Goal: Feedback & Contribution: Contribute content

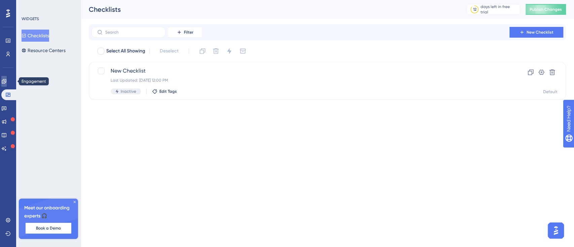
click at [7, 81] on icon at bounding box center [3, 81] width 5 height 5
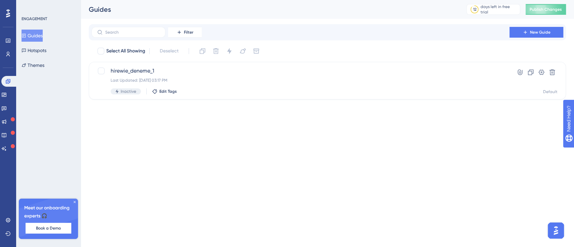
click at [505, 0] on html "Performance Users Engagement Widgets Feedback Product Updates Knowledge Base AI…" at bounding box center [287, 0] width 574 height 0
click at [537, 35] on button "New Guide" at bounding box center [536, 32] width 54 height 11
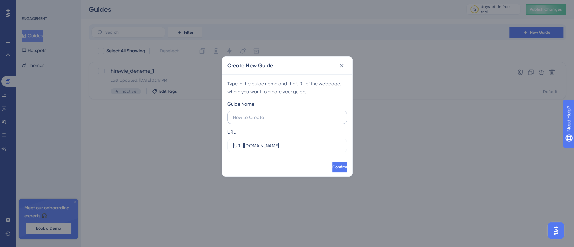
click at [264, 114] on input "text" at bounding box center [287, 117] width 108 height 7
click at [265, 119] on input "text" at bounding box center [287, 117] width 108 height 7
drag, startPoint x: 325, startPoint y: 149, endPoint x: 137, endPoint y: 125, distance: 189.8
click at [137, 125] on div "Create New Guide Type in the guide name and the URL of the webpage, where you w…" at bounding box center [287, 123] width 574 height 247
paste input "/login/verify"
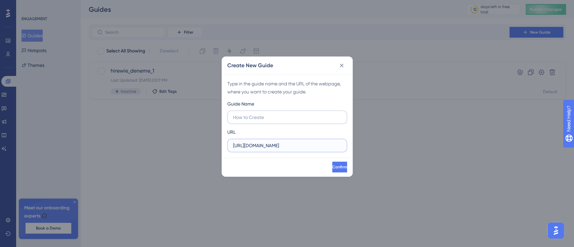
type input "[URL][DOMAIN_NAME]"
click at [257, 113] on label at bounding box center [287, 117] width 120 height 13
click at [257, 114] on input "text" at bounding box center [287, 117] width 108 height 7
type input "phase_2"
click at [336, 171] on button "Confirm" at bounding box center [339, 167] width 16 height 11
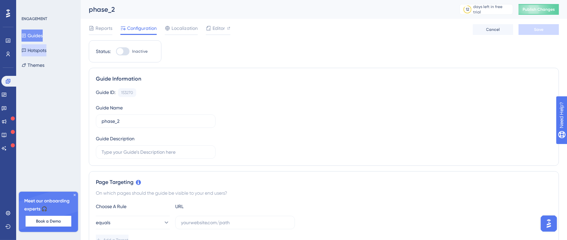
click at [35, 46] on button "Hotspots" at bounding box center [34, 50] width 25 height 12
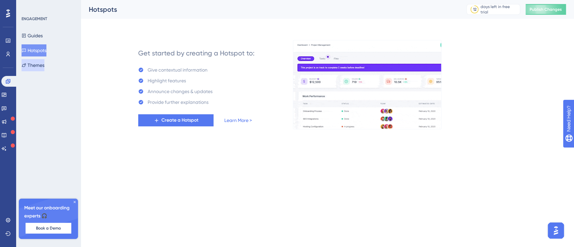
click at [35, 66] on button "Themes" at bounding box center [33, 65] width 23 height 12
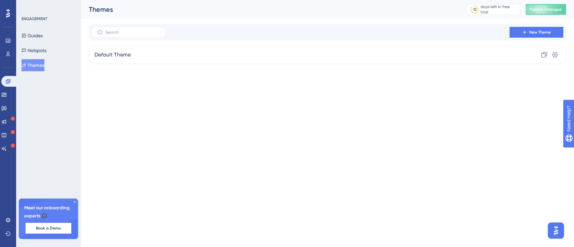
click at [44, 24] on div "ENGAGEMENT Guides Hotspots Themes" at bounding box center [49, 43] width 54 height 55
click at [39, 30] on button "Guides" at bounding box center [32, 36] width 21 height 12
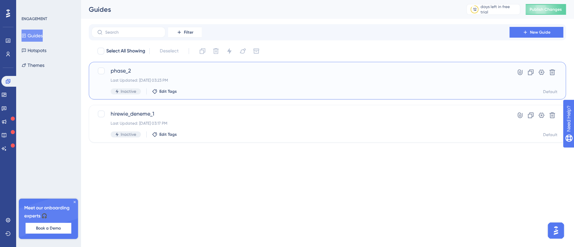
click at [255, 85] on div "phase_2 Last Updated: [DATE] 03:23 PM Inactive Edit Tags" at bounding box center [301, 81] width 380 height 28
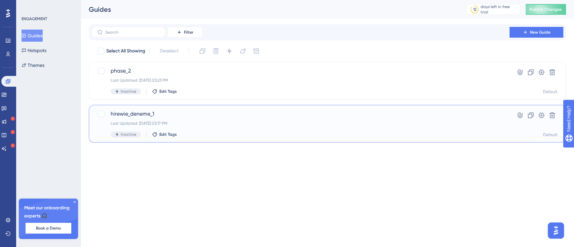
click at [238, 125] on div "Last Updated: [DATE] 03:17 PM" at bounding box center [301, 123] width 380 height 5
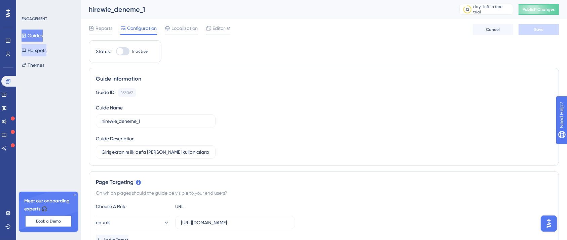
click at [40, 50] on button "Hotspots" at bounding box center [34, 50] width 25 height 12
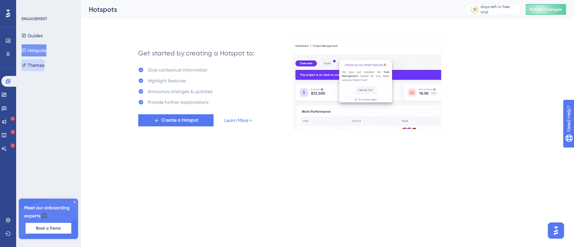
click at [36, 65] on button "Themes" at bounding box center [33, 65] width 23 height 12
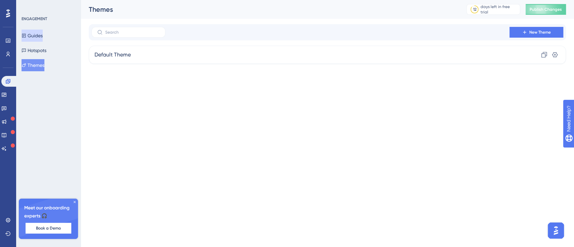
click at [43, 36] on button "Guides" at bounding box center [32, 36] width 21 height 12
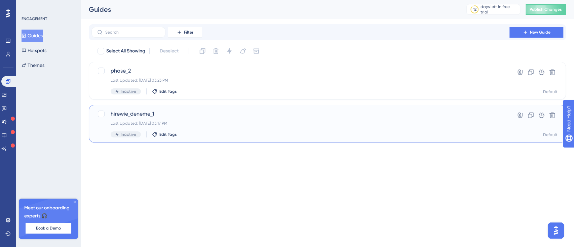
click at [198, 125] on div "Last Updated: [DATE] 03:17 PM" at bounding box center [301, 123] width 380 height 5
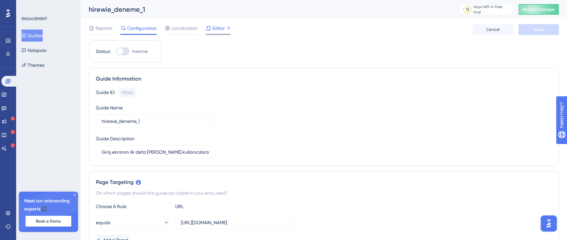
click at [217, 28] on span "Editor" at bounding box center [218, 28] width 12 height 8
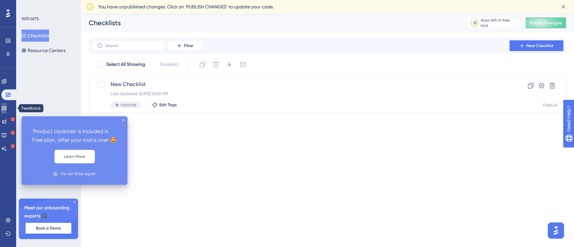
click at [7, 106] on link at bounding box center [3, 108] width 5 height 11
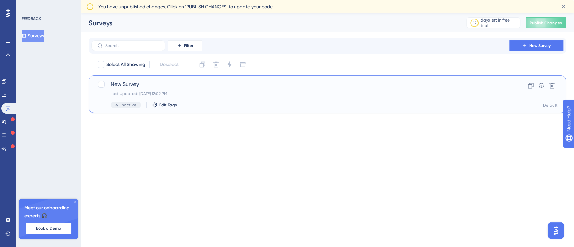
click at [156, 86] on span "New Survey" at bounding box center [301, 84] width 380 height 8
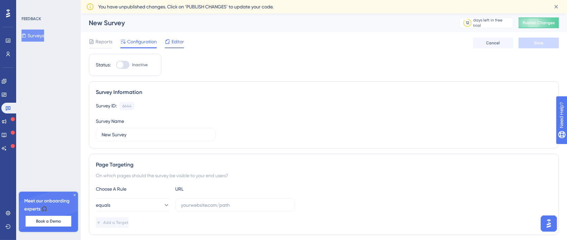
click at [176, 41] on span "Editor" at bounding box center [177, 42] width 12 height 8
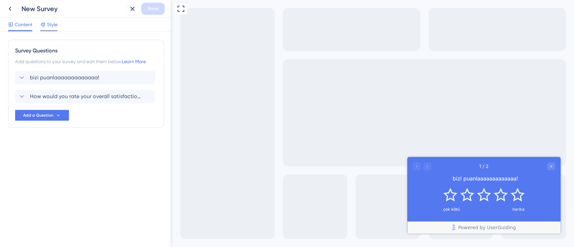
click at [45, 27] on div at bounding box center [42, 25] width 5 height 8
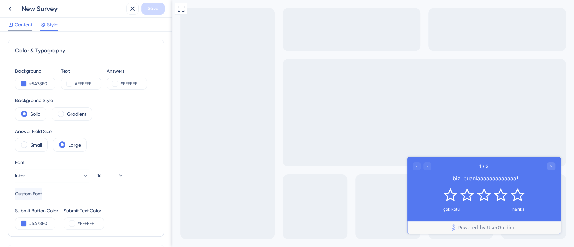
click at [27, 28] on span "Content" at bounding box center [23, 25] width 17 height 8
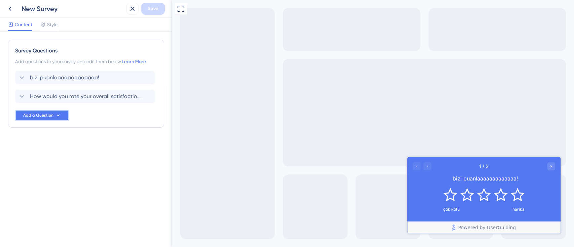
click at [55, 118] on icon at bounding box center [57, 115] width 5 height 5
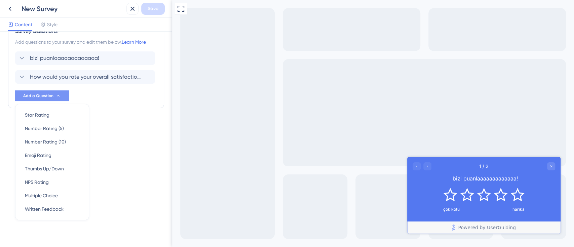
click at [116, 121] on div "Survey Questions Add questions to your survey and edit them below. Learn More b…" at bounding box center [86, 77] width 156 height 115
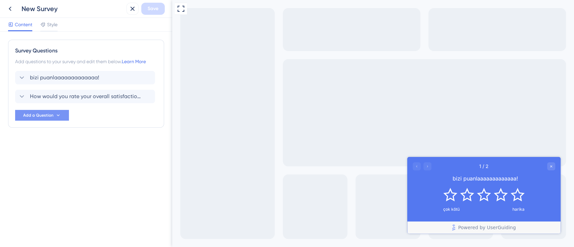
click at [186, 15] on div "Full Screen Preview" at bounding box center [373, 123] width 402 height 247
click at [186, 14] on div at bounding box center [181, 9] width 12 height 12
click at [180, 8] on icon at bounding box center [181, 9] width 8 height 8
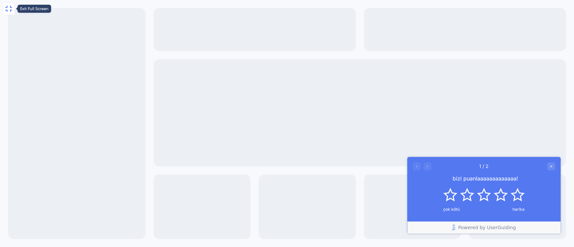
click at [10, 9] on icon at bounding box center [9, 9] width 8 height 8
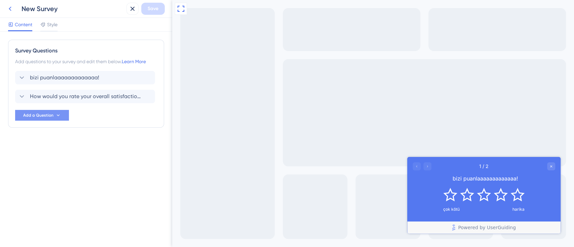
click at [11, 10] on icon at bounding box center [10, 9] width 3 height 4
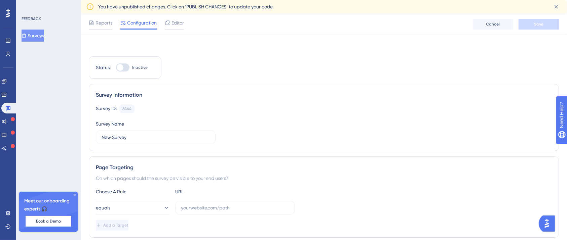
scroll to position [134, 0]
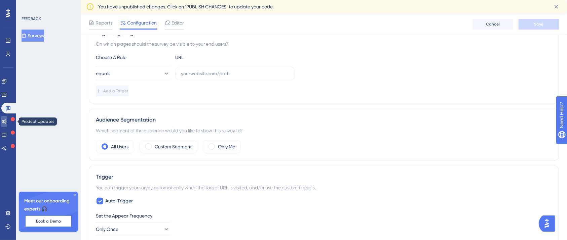
click at [7, 119] on icon at bounding box center [3, 121] width 5 height 5
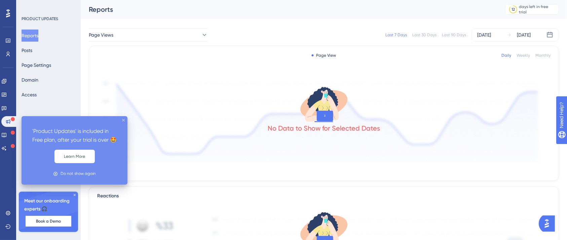
click at [123, 120] on icon "close tooltip" at bounding box center [123, 120] width 3 height 3
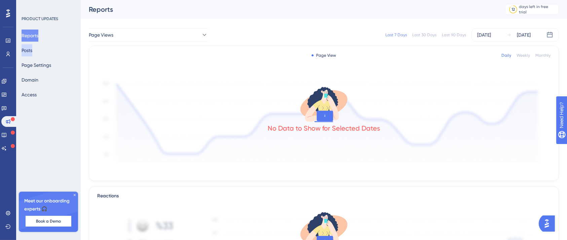
click at [22, 47] on div "Reports Posts Page Settings Domain Access" at bounding box center [49, 65] width 54 height 71
click at [30, 48] on button "Posts" at bounding box center [27, 50] width 11 height 12
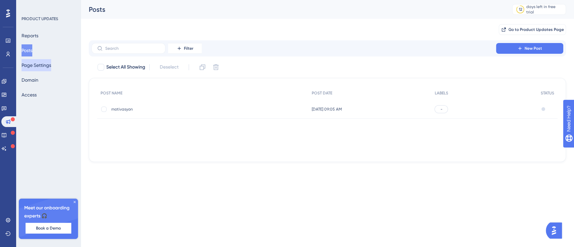
click at [49, 63] on button "Page Settings" at bounding box center [37, 65] width 30 height 12
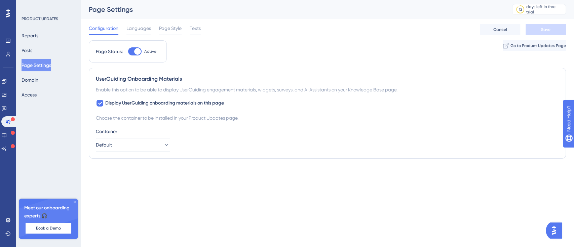
click at [49, 76] on div "Reports Posts Page Settings Domain Access" at bounding box center [49, 65] width 54 height 71
drag, startPoint x: 40, startPoint y: 81, endPoint x: 36, endPoint y: 88, distance: 8.1
click at [38, 81] on button "Domain" at bounding box center [30, 80] width 17 height 12
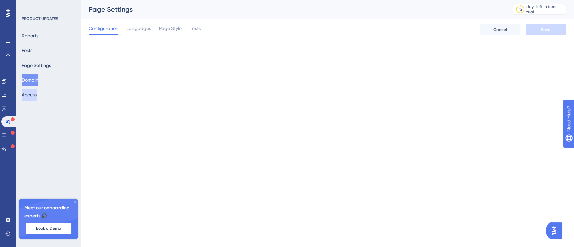
click at [34, 95] on button "Access" at bounding box center [29, 95] width 15 height 12
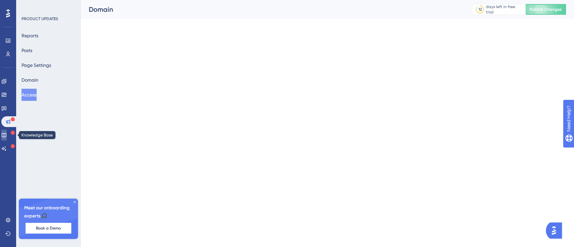
click at [7, 137] on icon at bounding box center [3, 134] width 5 height 5
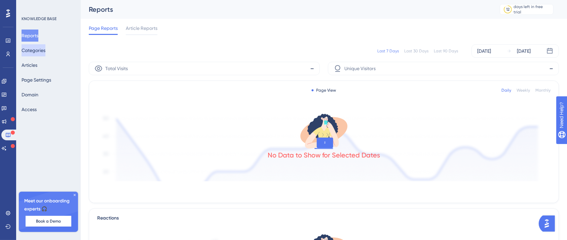
click at [44, 51] on button "Categories" at bounding box center [34, 50] width 24 height 12
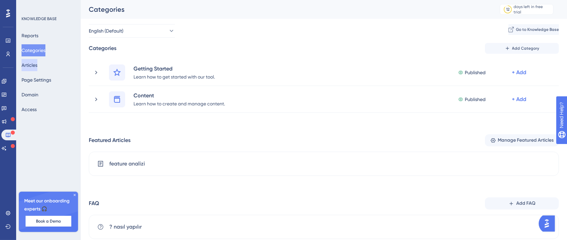
click at [37, 63] on button "Articles" at bounding box center [30, 65] width 16 height 12
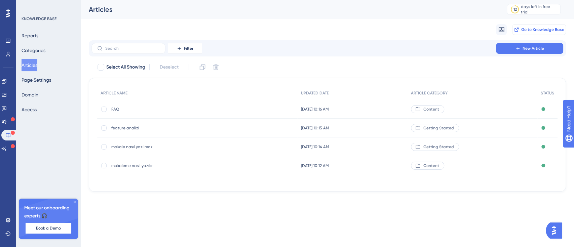
click at [530, 30] on span "Go to Knowledge Base" at bounding box center [542, 29] width 43 height 5
click at [520, 51] on button "New Article" at bounding box center [529, 48] width 67 height 11
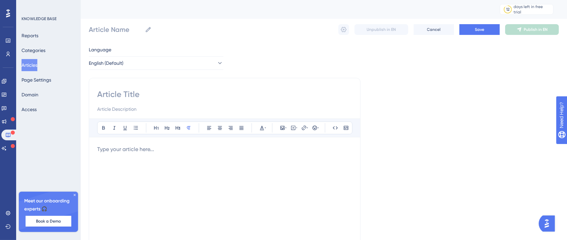
click at [162, 101] on div at bounding box center [224, 101] width 255 height 24
click at [159, 95] on input at bounding box center [224, 94] width 255 height 11
type input "SabancıDc"
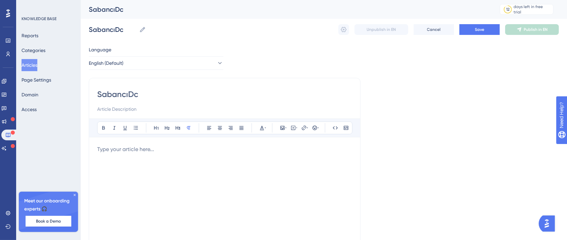
click at [149, 153] on div at bounding box center [224, 220] width 255 height 148
click at [168, 152] on p at bounding box center [224, 150] width 255 height 8
click at [167, 151] on p at bounding box center [224, 150] width 255 height 8
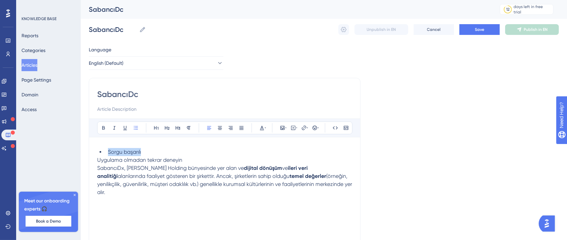
drag, startPoint x: 186, startPoint y: 153, endPoint x: 76, endPoint y: 153, distance: 109.9
click at [81, 153] on div "Performance Users Engagement Widgets Feedback Product Updates Knowledge Base AI…" at bounding box center [324, 178] width 486 height 356
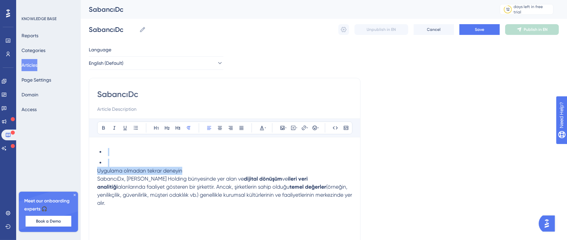
drag, startPoint x: 196, startPoint y: 169, endPoint x: 72, endPoint y: 152, distance: 124.9
click at [81, 152] on div "Performance Users Engagement Widgets Feedback Product Updates Knowledge Base AI…" at bounding box center [324, 178] width 486 height 356
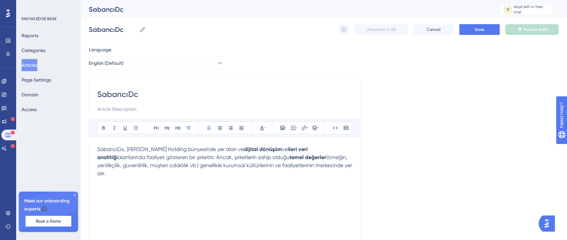
click at [121, 109] on input at bounding box center [224, 109] width 255 height 8
type input "Biz kimiz?"
click at [471, 25] on button "Save" at bounding box center [479, 29] width 40 height 11
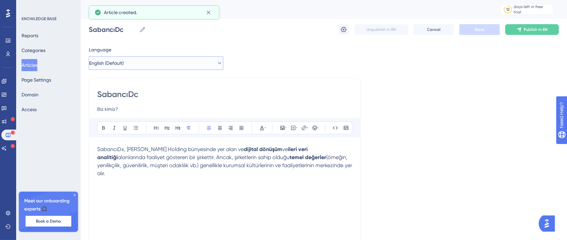
click at [124, 66] on span "English (Default)" at bounding box center [106, 63] width 35 height 8
click at [482, 69] on div "Language English (Default) English (Default) English (Default) Draft SabancıDc …" at bounding box center [324, 194] width 470 height 297
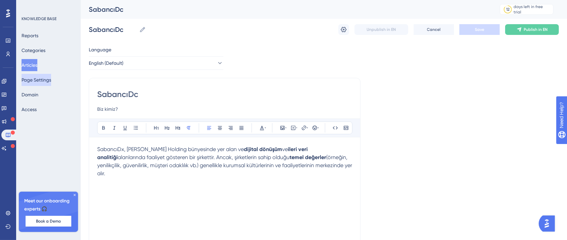
click at [45, 84] on button "Page Settings" at bounding box center [37, 80] width 30 height 12
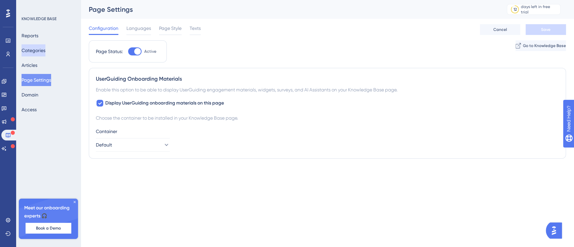
click at [42, 55] on button "Categories" at bounding box center [34, 50] width 24 height 12
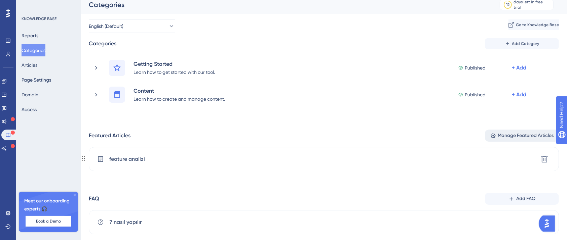
scroll to position [21, 0]
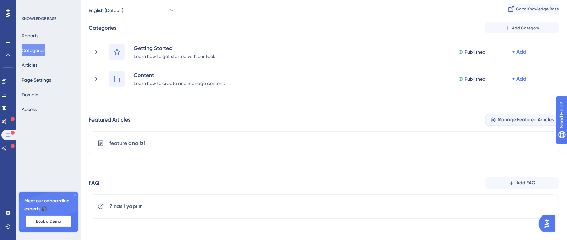
click at [517, 123] on span "Manage Featured Articles" at bounding box center [526, 120] width 56 height 8
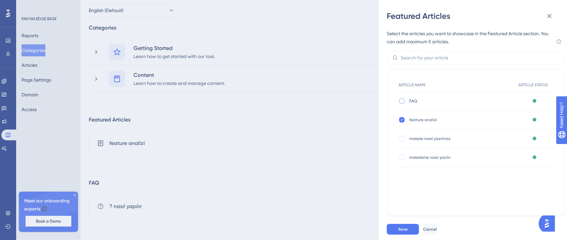
click at [402, 99] on div at bounding box center [401, 101] width 5 height 5
click at [401, 99] on icon at bounding box center [401, 101] width 3 height 5
checkbox input "false"
click at [316, 138] on div "Featured Articles Select the articles you want to showcase in the Featured Arti…" at bounding box center [283, 120] width 567 height 240
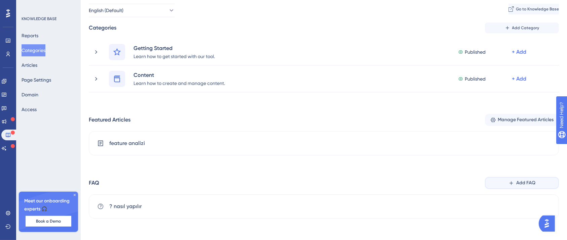
click at [496, 183] on button "Add FAQ" at bounding box center [522, 183] width 74 height 12
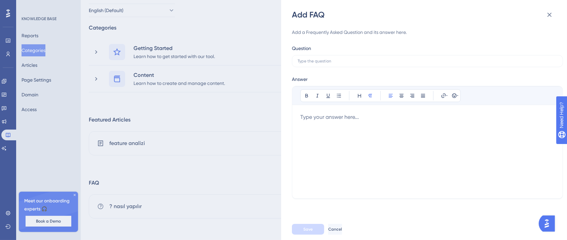
click at [256, 133] on div "Add FAQ Add a Frequently Asked Question and its answer here. Question Answer Bo…" at bounding box center [283, 120] width 567 height 240
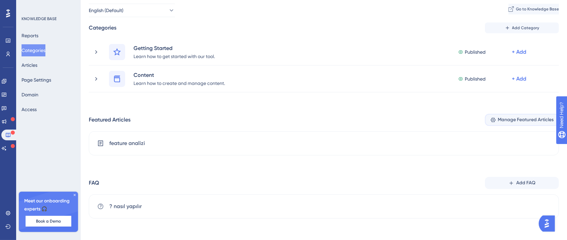
click at [516, 121] on span "Manage Featured Articles" at bounding box center [526, 120] width 56 height 8
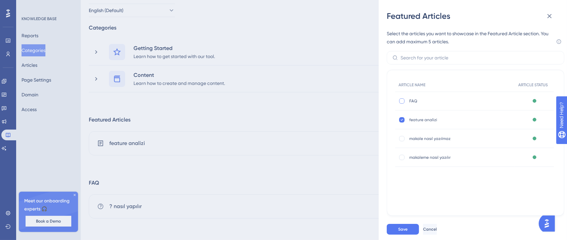
click at [400, 102] on div at bounding box center [401, 101] width 5 height 5
checkbox input "true"
click at [407, 232] on span "Save" at bounding box center [402, 229] width 9 height 5
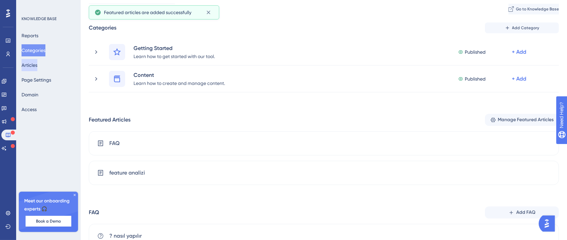
click at [37, 68] on button "Articles" at bounding box center [30, 65] width 16 height 12
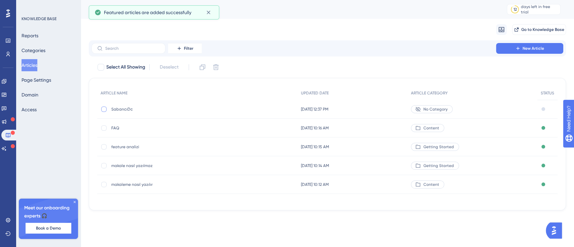
click at [105, 110] on div at bounding box center [103, 109] width 5 height 5
checkbox input "true"
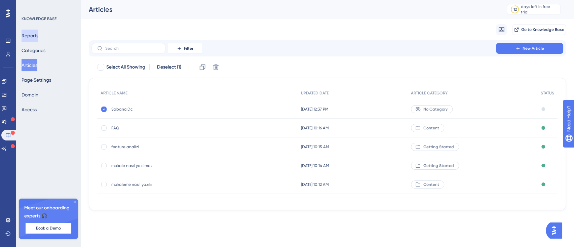
click at [36, 38] on button "Reports" at bounding box center [30, 36] width 17 height 12
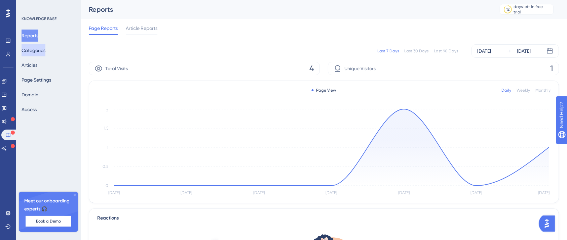
click at [37, 50] on button "Categories" at bounding box center [34, 50] width 24 height 12
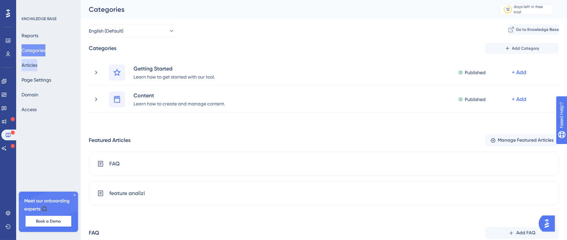
click at [37, 65] on button "Articles" at bounding box center [30, 65] width 16 height 12
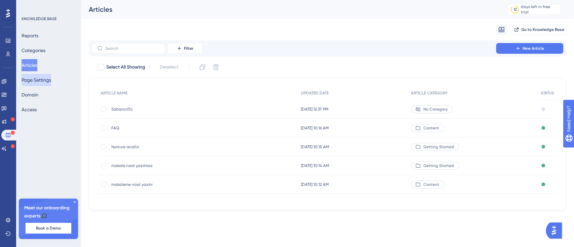
click at [40, 81] on button "Page Settings" at bounding box center [37, 80] width 30 height 12
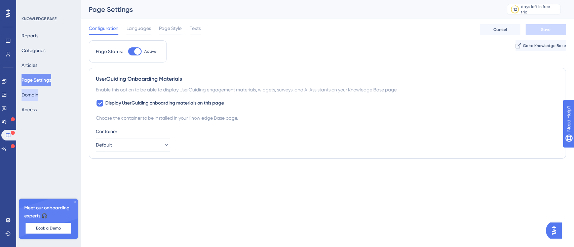
click at [38, 95] on button "Domain" at bounding box center [30, 95] width 17 height 12
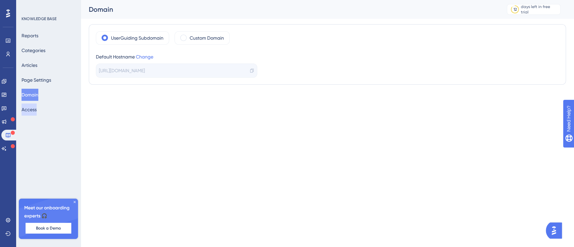
click at [37, 110] on button "Access" at bounding box center [29, 110] width 15 height 12
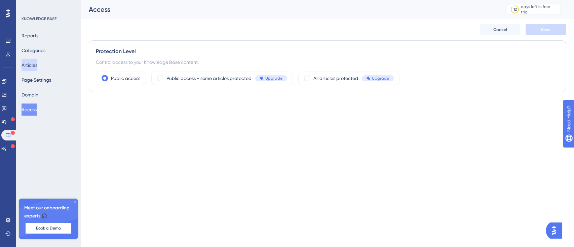
click at [37, 61] on button "Articles" at bounding box center [30, 65] width 16 height 12
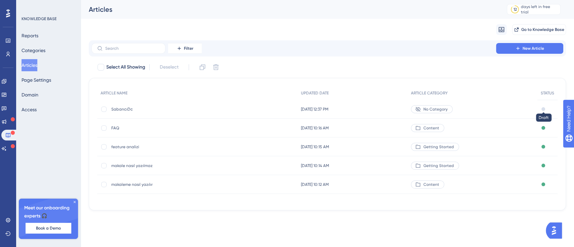
drag, startPoint x: 542, startPoint y: 108, endPoint x: 111, endPoint y: 106, distance: 430.7
click at [111, 107] on span "SabancıDc" at bounding box center [165, 109] width 108 height 5
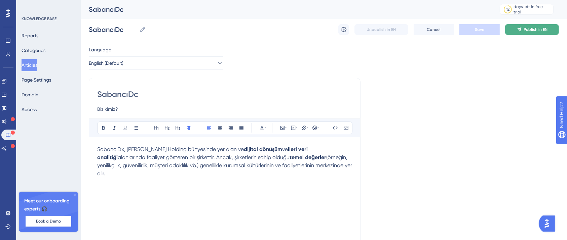
click at [533, 29] on span "Publish in EN" at bounding box center [536, 29] width 24 height 5
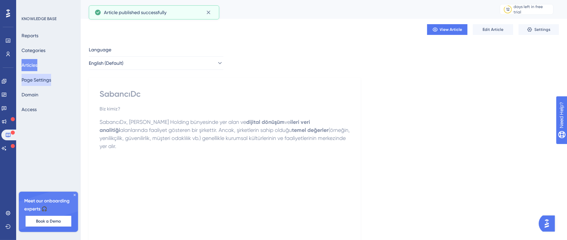
click at [43, 78] on button "Page Settings" at bounding box center [37, 80] width 30 height 12
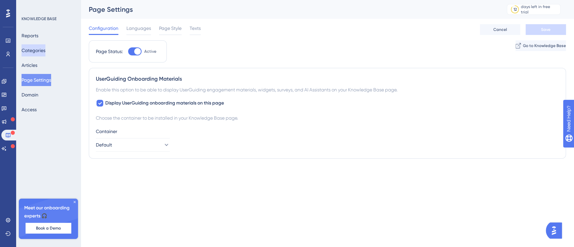
click at [44, 51] on button "Categories" at bounding box center [34, 50] width 24 height 12
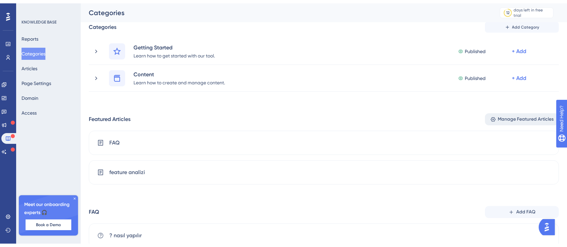
scroll to position [43, 0]
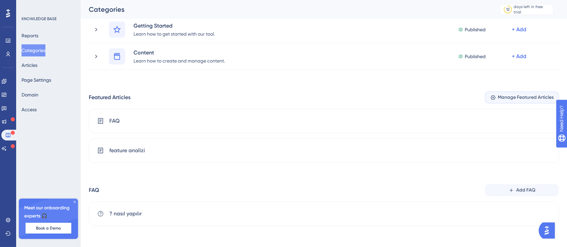
click at [531, 96] on span "Manage Featured Articles" at bounding box center [526, 97] width 56 height 8
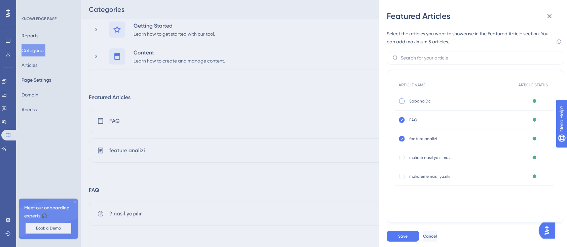
click at [401, 101] on div at bounding box center [401, 101] width 5 height 5
checkbox input "true"
click at [409, 233] on button "Save" at bounding box center [403, 236] width 32 height 11
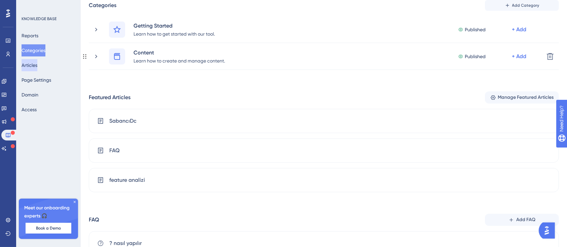
click at [34, 60] on button "Articles" at bounding box center [30, 65] width 16 height 12
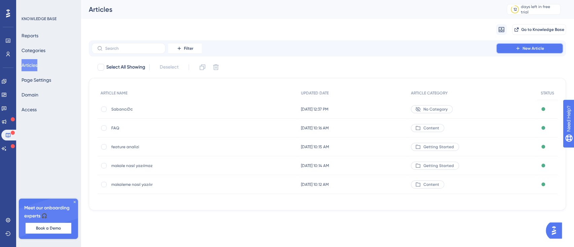
click at [544, 47] on button "New Article" at bounding box center [529, 48] width 67 height 11
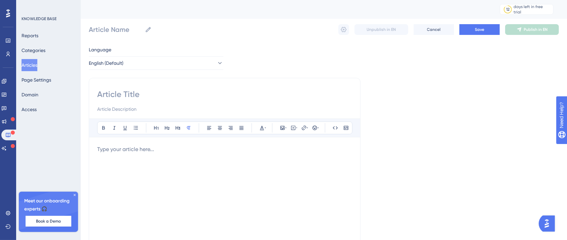
click at [166, 102] on div at bounding box center [224, 101] width 255 height 24
click at [161, 94] on input at bounding box center [224, 94] width 255 height 11
type input "Agile"
type input "Agile Met"
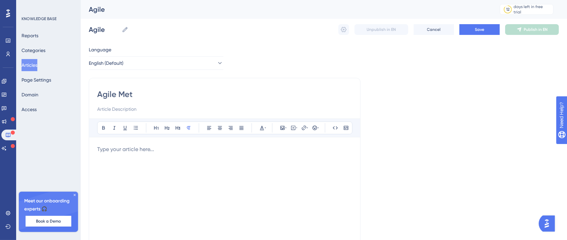
type input "Agile Met"
type input "Agile Meto"
type input "Agile Methodology"
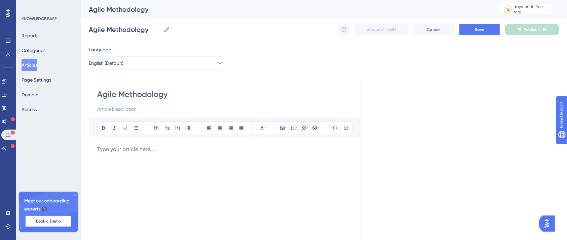
type input "Agile Methodology"
click at [141, 111] on input at bounding box center [224, 109] width 255 height 8
type input "nedir ne değildir?"
click at [150, 149] on p at bounding box center [224, 150] width 255 height 8
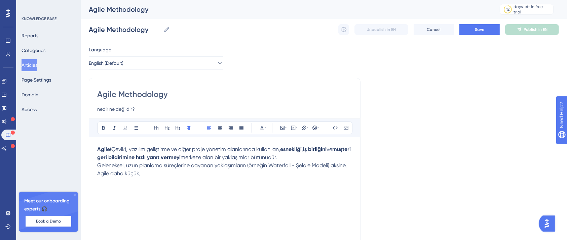
click at [148, 147] on span "(Çevik), yazılım geliştirme ve diğer proje yönetim alanlarında kullanılan," at bounding box center [195, 149] width 170 height 6
click at [180, 179] on div "Agile (Çevik), yazılım geliştirme ve diğer proje yönetim alanlarında kullanılan…" at bounding box center [224, 220] width 255 height 148
click at [205, 181] on div "Agile (Çevik), yazılım geliştirme ve diğer proje yönetim alanlarında kullanılan…" at bounding box center [224, 220] width 255 height 148
click at [483, 26] on button "Save" at bounding box center [479, 29] width 40 height 11
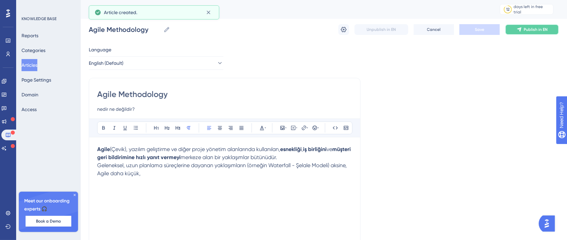
click at [522, 33] on button "Publish in EN" at bounding box center [532, 29] width 54 height 11
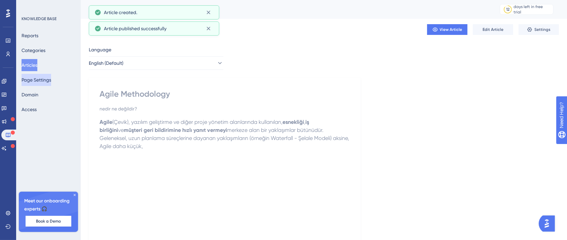
click at [40, 83] on button "Page Settings" at bounding box center [37, 80] width 30 height 12
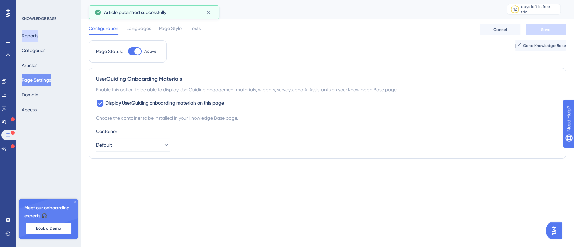
click at [36, 35] on button "Reports" at bounding box center [30, 36] width 17 height 12
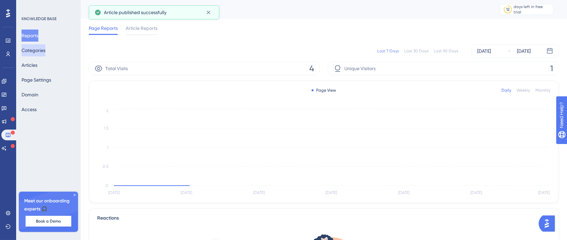
click at [39, 50] on button "Categories" at bounding box center [34, 50] width 24 height 12
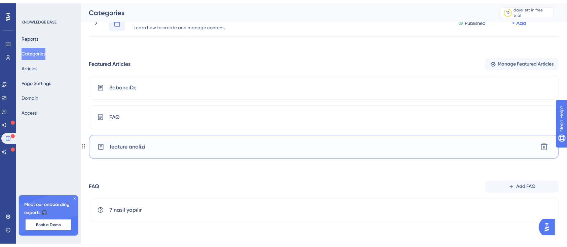
scroll to position [73, 0]
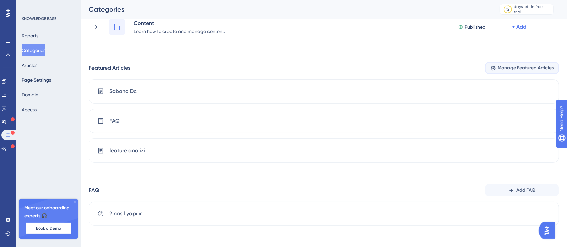
click at [525, 65] on span "Manage Featured Articles" at bounding box center [526, 68] width 56 height 8
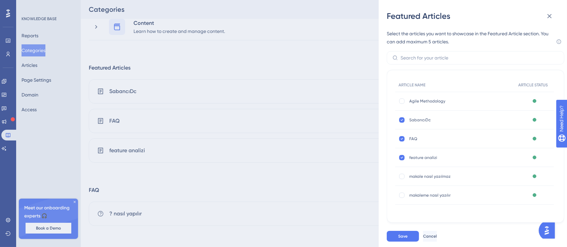
click at [402, 105] on div "Agile Methodology Agile Methodology" at bounding box center [455, 101] width 120 height 19
click at [402, 103] on div at bounding box center [401, 101] width 5 height 5
checkbox input "true"
click at [412, 230] on div "Save Cancel" at bounding box center [481, 237] width 188 height 22
click at [410, 234] on button "Save" at bounding box center [403, 236] width 32 height 11
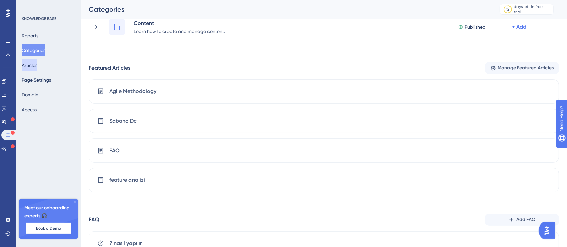
click at [37, 68] on button "Articles" at bounding box center [30, 65] width 16 height 12
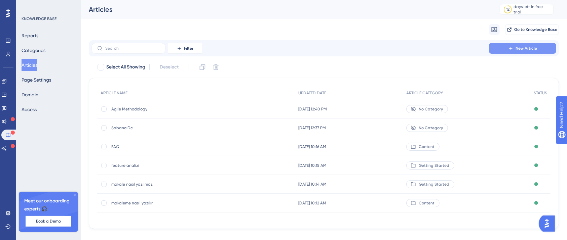
click at [522, 47] on span "New Article" at bounding box center [526, 48] width 22 height 5
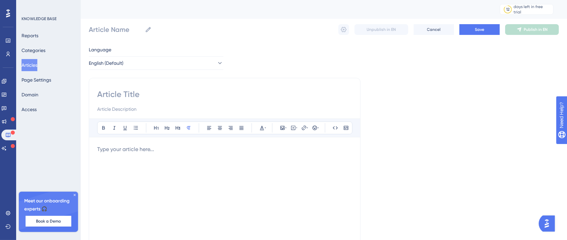
click at [129, 91] on input at bounding box center [224, 94] width 255 height 11
paste input "Hirewie Gibi Yapay Zeka Destekli İşe Alım Uygulamalarının Çalışma Mantığı"
type input "Hirewie Gibi Yapay Zeka Destekli İşe Alım Uygulamalarının Çalışma Mantığı"
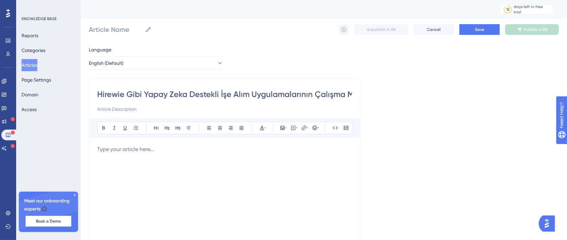
scroll to position [0, 22]
type input "Hirewie Gibi Yapay Zeka Destekli İşe Alım Uygulamalarının Çalışma Mantığı"
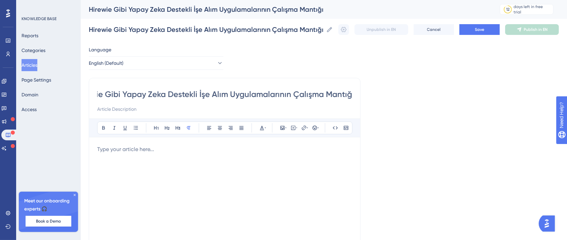
type input "Hirewie Gibi Yapay Zeka Destekli İşe Alım Uygulamalarının Çalışma Mantığı"
drag, startPoint x: 196, startPoint y: 157, endPoint x: 194, endPoint y: 152, distance: 5.6
click at [196, 157] on div at bounding box center [224, 220] width 255 height 148
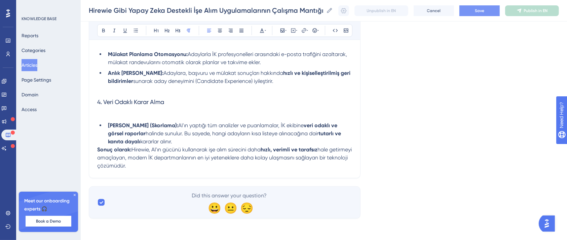
scroll to position [70, 0]
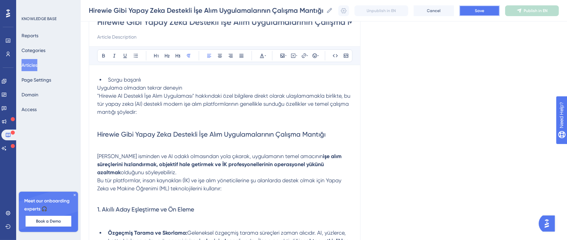
click at [484, 6] on button "Save" at bounding box center [479, 10] width 40 height 11
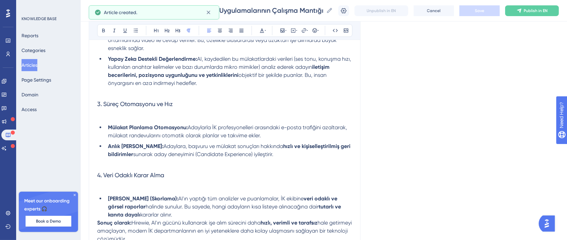
scroll to position [36, 0]
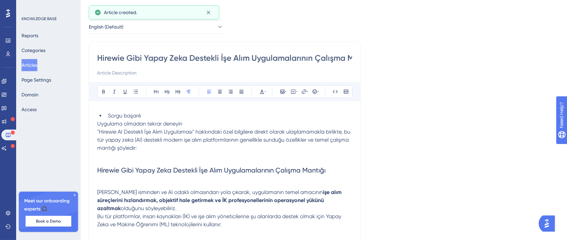
click at [137, 77] on div "Hirewie Gibi Yapay Zeka Destekli İşe Alım Uygulamalarının Çalışma Mantığı" at bounding box center [224, 65] width 255 height 24
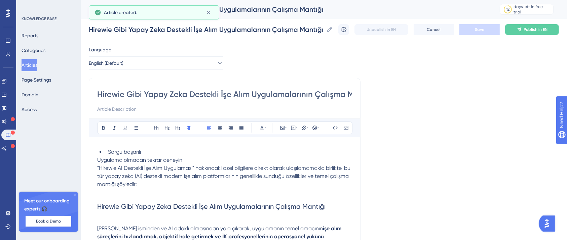
click at [138, 109] on input at bounding box center [224, 109] width 255 height 8
type input "A"
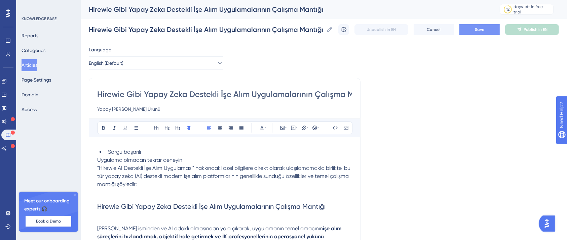
type input "Yapay Zeka İşe Alım Ürünü"
click at [483, 24] on button "Save" at bounding box center [479, 29] width 40 height 11
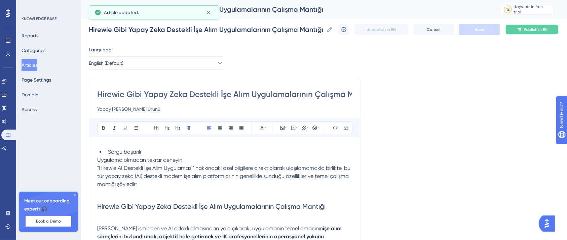
click at [540, 31] on span "Publish in EN" at bounding box center [536, 29] width 24 height 5
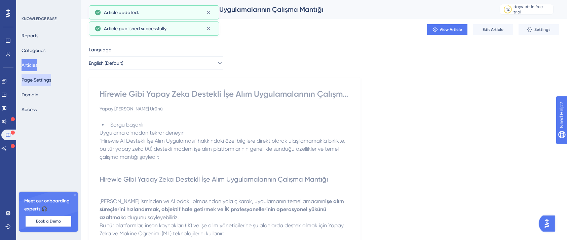
click at [41, 79] on button "Page Settings" at bounding box center [37, 80] width 30 height 12
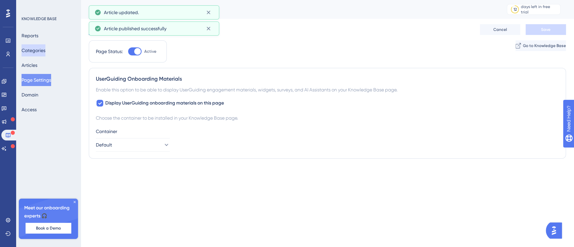
click at [43, 54] on button "Categories" at bounding box center [34, 50] width 24 height 12
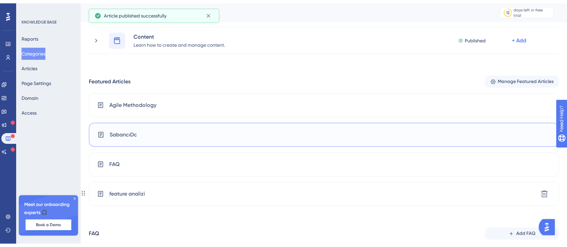
scroll to position [89, 0]
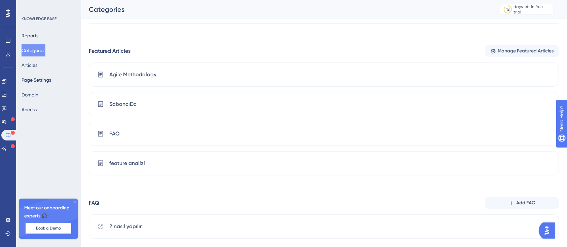
click at [86, 111] on div "Performance Users Engagement Widgets Feedback Product Updates Knowledge Base AI…" at bounding box center [324, 92] width 486 height 315
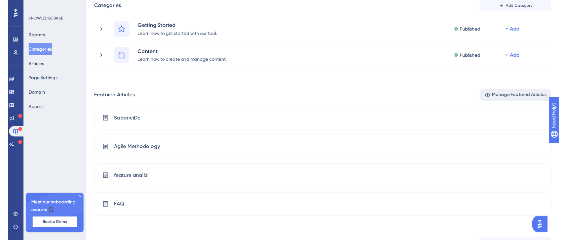
scroll to position [0, 0]
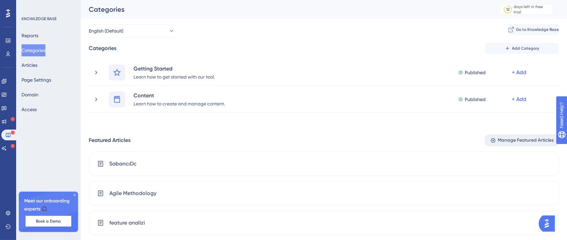
click at [502, 140] on span "Manage Featured Articles" at bounding box center [526, 140] width 56 height 8
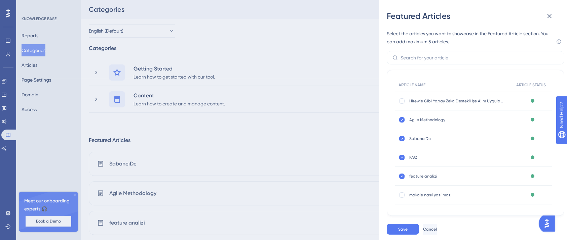
drag, startPoint x: 401, startPoint y: 102, endPoint x: 411, endPoint y: 153, distance: 52.4
click at [401, 102] on div at bounding box center [401, 101] width 5 height 5
checkbox input "true"
click at [408, 233] on button "Save" at bounding box center [403, 229] width 32 height 11
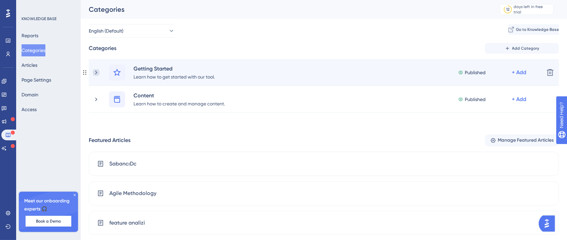
click at [95, 74] on icon at bounding box center [96, 72] width 7 height 7
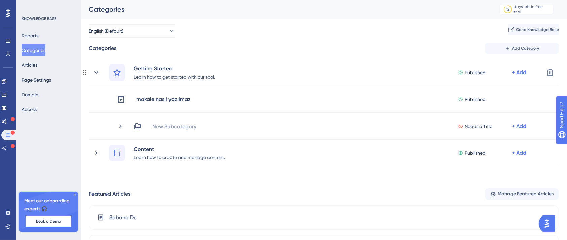
click at [95, 74] on icon at bounding box center [96, 72] width 7 height 7
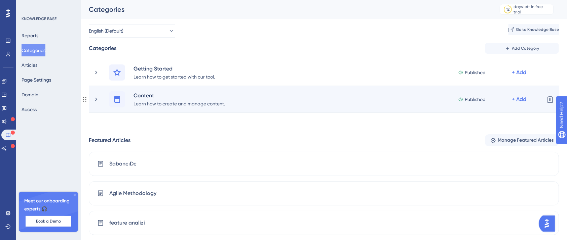
click at [100, 99] on div "Content Learn how to create and manage content. Published + Add" at bounding box center [316, 99] width 446 height 16
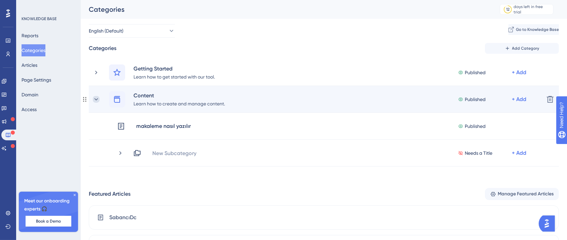
click at [99, 99] on icon at bounding box center [96, 99] width 7 height 7
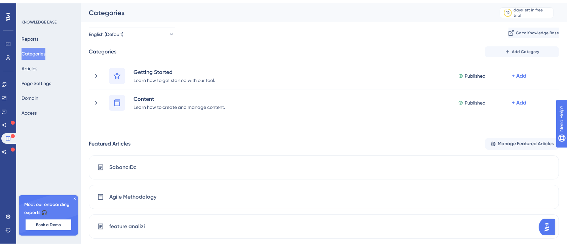
scroll to position [132, 0]
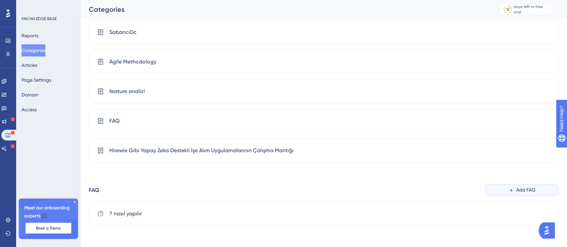
click at [522, 187] on span "Add FAQ" at bounding box center [525, 190] width 19 height 8
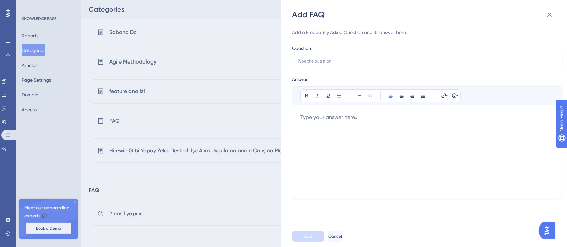
click at [325, 33] on div "Add a Frequently Asked Question and its answer here." at bounding box center [427, 32] width 271 height 8
click at [323, 32] on div "Add a Frequently Asked Question and its answer here." at bounding box center [427, 32] width 271 height 8
click at [322, 60] on input "text" at bounding box center [428, 61] width 260 height 5
paste input "Hirewie, işe alım sürecimi geleneksel yöntemlere göre nasıl daha hızlı hale get…"
type input "Hirewie, işe alım sürecimi geleneksel yöntemlere göre nasıl daha hızlı hale get…"
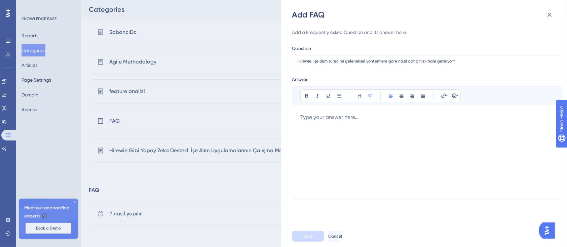
click at [330, 121] on div at bounding box center [427, 151] width 254 height 77
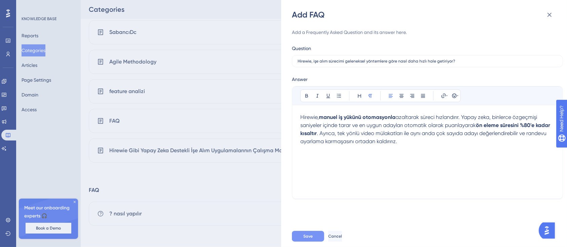
click at [315, 233] on button "Save" at bounding box center [308, 236] width 32 height 11
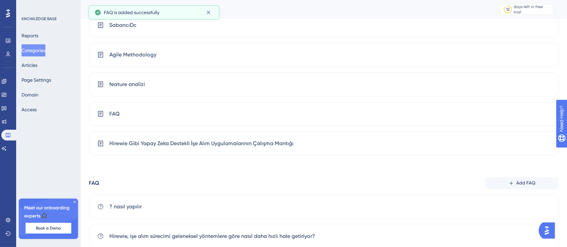
scroll to position [161, 0]
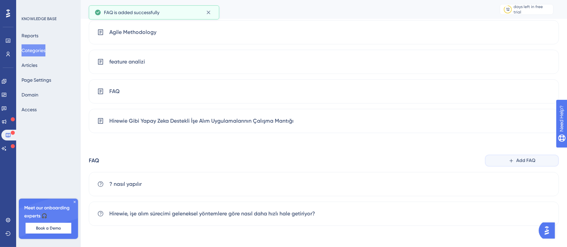
click at [504, 155] on button "Add FAQ" at bounding box center [522, 161] width 74 height 12
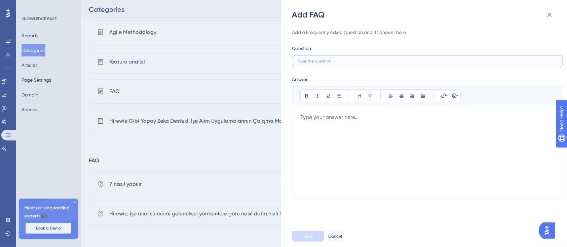
click at [320, 63] on input "text" at bounding box center [428, 61] width 260 height 5
paste input "Yapay zeka, adayları değerlendirirken tarafsızlığı nasıl sağlıyor?"
type input "Yapay zeka, adayları değerlendirirken tarafsızlığı nasıl sağlıyor?"
click at [337, 125] on div at bounding box center [427, 151] width 254 height 77
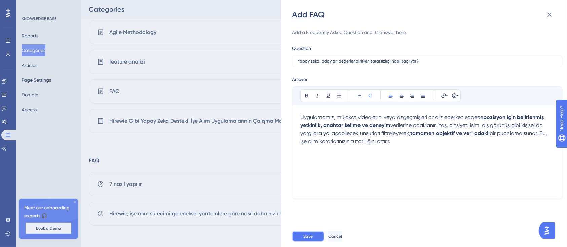
click at [314, 234] on button "Save" at bounding box center [308, 236] width 32 height 11
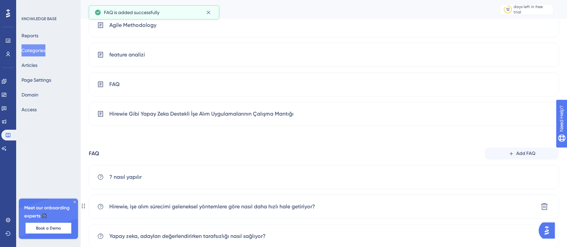
scroll to position [191, 0]
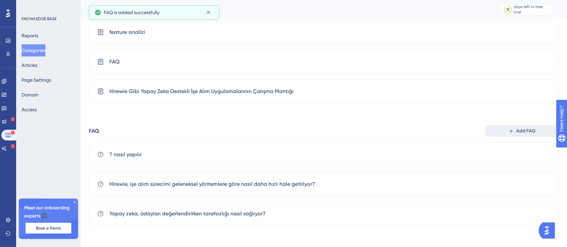
click at [511, 131] on icon at bounding box center [511, 131] width 6 height 6
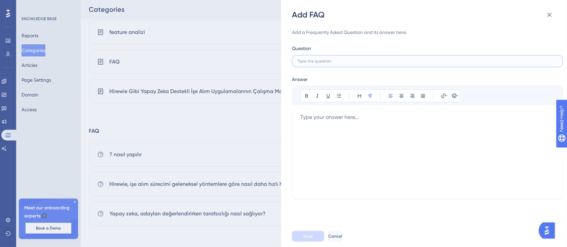
click at [328, 62] on input "text" at bounding box center [428, 61] width 260 height 5
paste input "Hirewie hangi aşamalarda yapay zeka kullanıyor?"
type input "Hirewie hangi aşamalarda yapay zeka kullanıyor?"
click at [313, 114] on div at bounding box center [427, 151] width 254 height 77
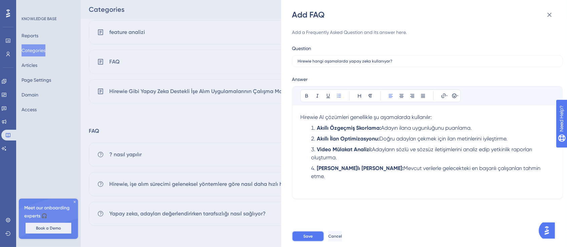
click at [308, 234] on span "Save" at bounding box center [307, 236] width 9 height 5
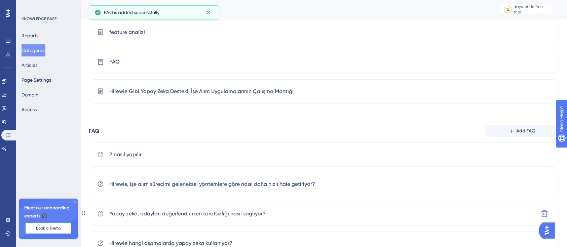
scroll to position [221, 0]
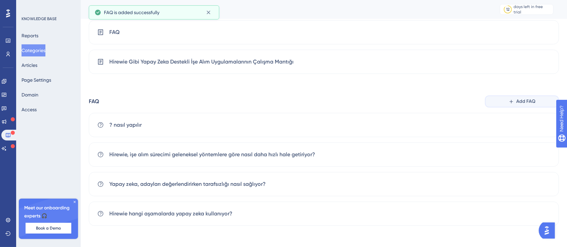
click at [506, 100] on button "Add FAQ" at bounding box center [522, 101] width 74 height 12
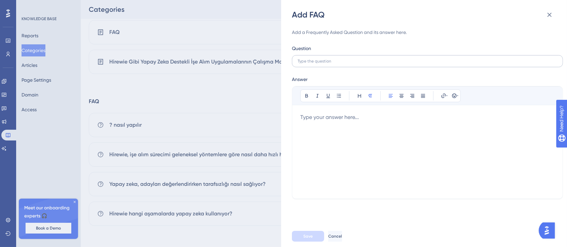
click at [309, 67] on label at bounding box center [427, 61] width 271 height 12
click at [309, 64] on input "text" at bounding box center [428, 61] width 260 height 5
paste input "Platformunuzu mevcut İK sistemlerimizle entegre edebiliyor muyuz?"
type input "Platformunuzu mevcut İK sistemlerimizle entegre edebiliyor muyuz?"
click at [342, 124] on div at bounding box center [427, 151] width 254 height 77
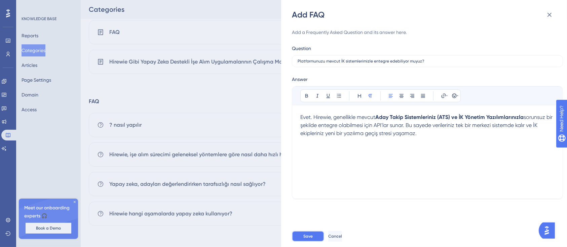
click at [299, 237] on button "Save" at bounding box center [308, 236] width 32 height 11
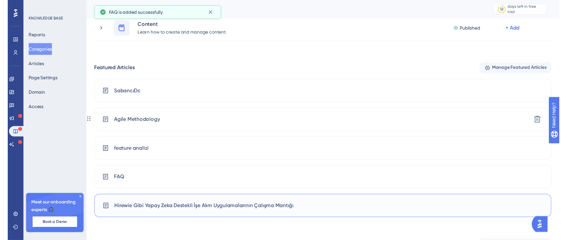
scroll to position [0, 0]
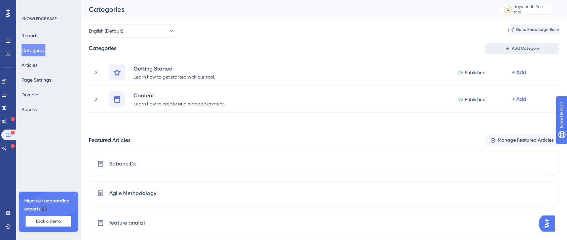
click at [516, 47] on span "Add Category" at bounding box center [525, 48] width 27 height 5
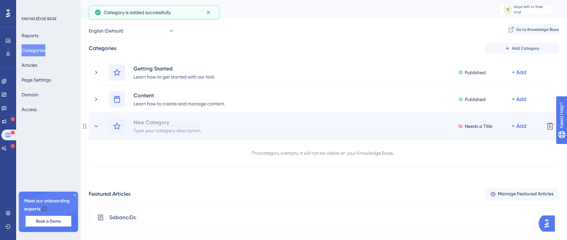
click at [172, 122] on div "New Category" at bounding box center [167, 122] width 69 height 8
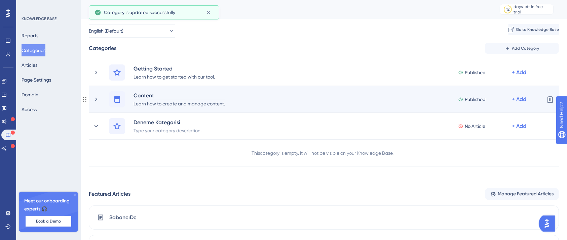
click at [154, 95] on div "Content" at bounding box center [179, 95] width 92 height 8
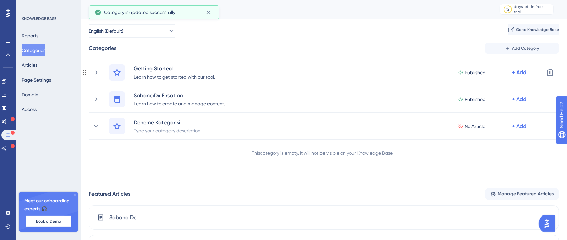
click at [173, 68] on div "Getting Started" at bounding box center [174, 69] width 82 height 8
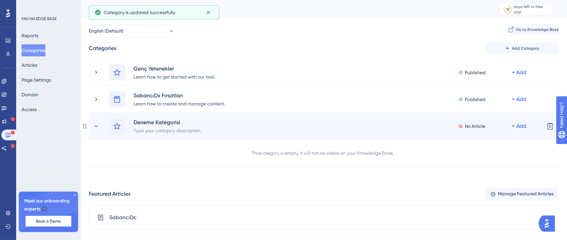
click at [409, 127] on div "Deneme Kategorisi Type your category description. No Article + Add" at bounding box center [324, 126] width 430 height 16
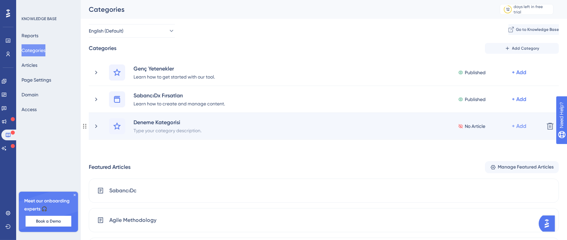
click at [517, 127] on div "+ Add" at bounding box center [519, 126] width 14 height 8
click at [505, 156] on div "Add Articles Add Articles" at bounding box center [493, 157] width 48 height 13
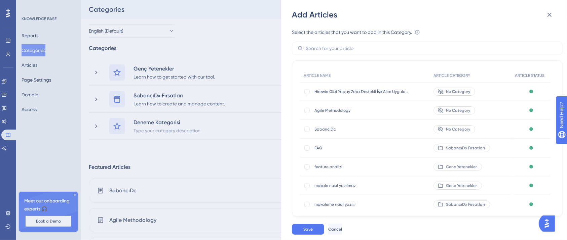
click at [246, 155] on div "Add Articles Select the articles that you want to add in this Category. An arti…" at bounding box center [283, 120] width 567 height 240
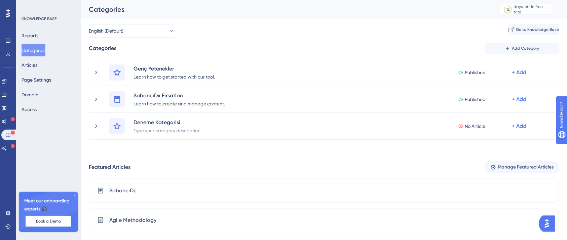
click at [47, 71] on div "Reports Categories Articles Page Settings Domain Access" at bounding box center [49, 73] width 54 height 86
click at [37, 66] on button "Articles" at bounding box center [30, 65] width 16 height 12
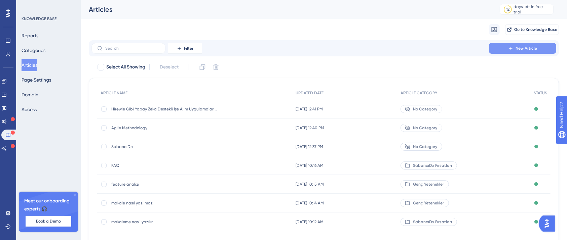
click at [525, 50] on span "New Article" at bounding box center [526, 48] width 22 height 5
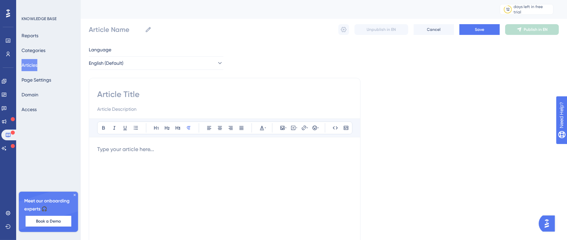
click at [151, 92] on input at bounding box center [224, 94] width 255 height 11
paste input "Genç Yetenekler: İş Dünyasının Yeni Motor Gücü"
type input "Genç Yetenekler: İş Dünyasının Yeni Motor Gücü"
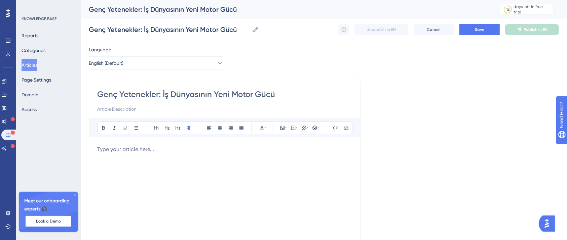
type input "Genç Yetenekler: İş Dünyasının Yeni Motor Gücü"
click at [155, 106] on input at bounding box center [224, 109] width 255 height 8
click at [150, 108] on input at bounding box center [224, 109] width 255 height 8
click at [134, 109] on input at bounding box center [224, 109] width 255 height 8
type input "Future Leaders"
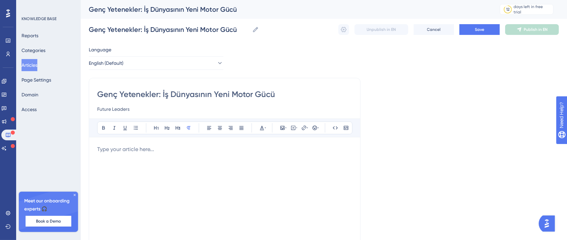
click at [164, 146] on p at bounding box center [224, 150] width 255 height 8
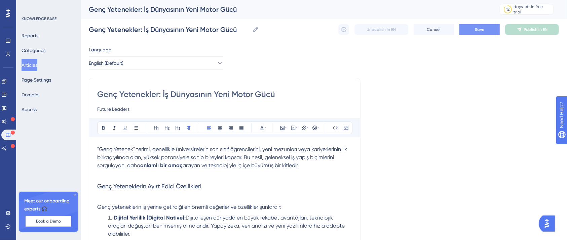
click at [475, 28] on span "Save" at bounding box center [479, 29] width 9 height 5
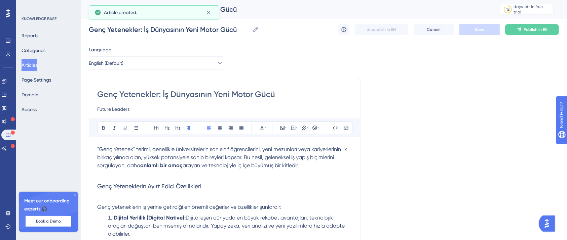
scroll to position [366, 0]
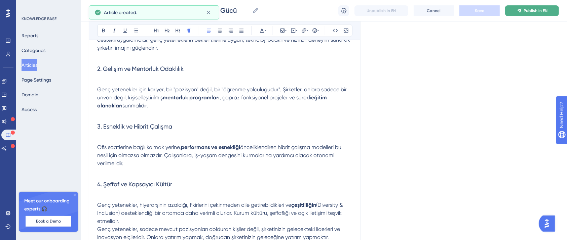
click at [536, 6] on button "Publish in EN" at bounding box center [532, 10] width 54 height 11
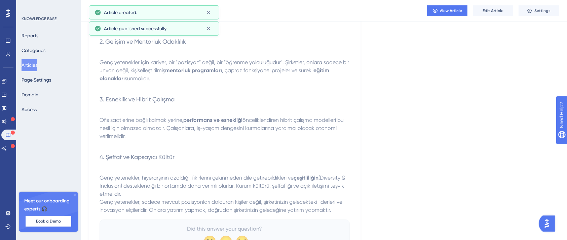
scroll to position [0, 0]
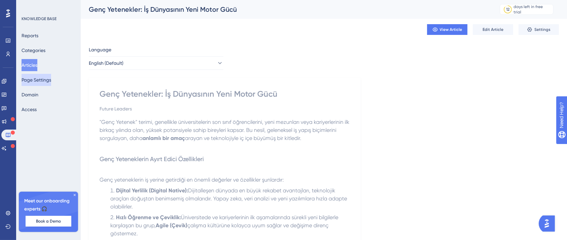
click at [38, 80] on button "Page Settings" at bounding box center [37, 80] width 30 height 12
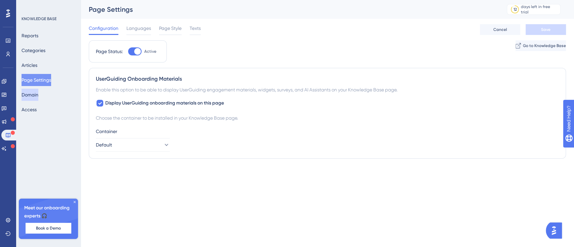
click at [38, 98] on button "Domain" at bounding box center [30, 95] width 17 height 12
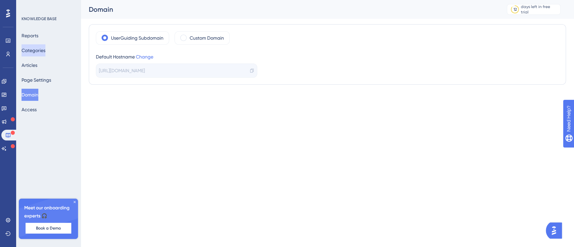
click at [40, 55] on button "Categories" at bounding box center [34, 50] width 24 height 12
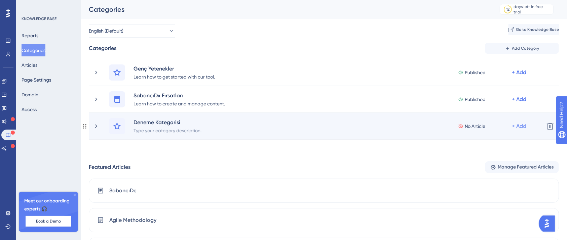
click at [521, 125] on div "+ Add" at bounding box center [519, 126] width 14 height 8
click at [497, 155] on div "Add Articles Add Articles" at bounding box center [493, 157] width 48 height 13
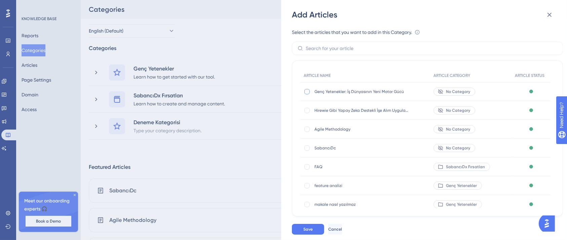
click at [307, 95] on div at bounding box center [307, 91] width 7 height 7
checkbox input "true"
click at [317, 232] on button "Save" at bounding box center [308, 229] width 32 height 11
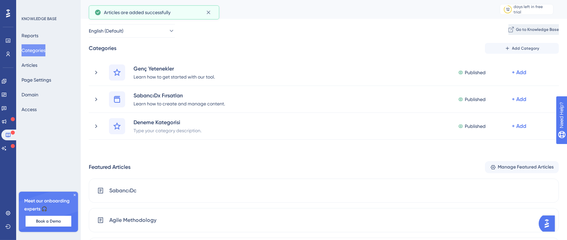
click at [533, 30] on span "Go to Knowledge Base" at bounding box center [537, 29] width 43 height 5
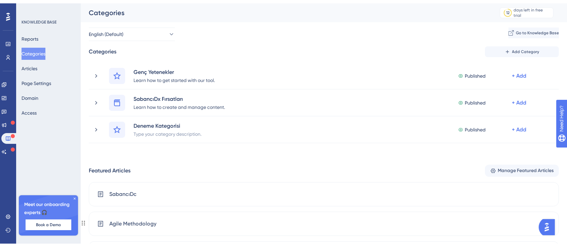
scroll to position [89, 0]
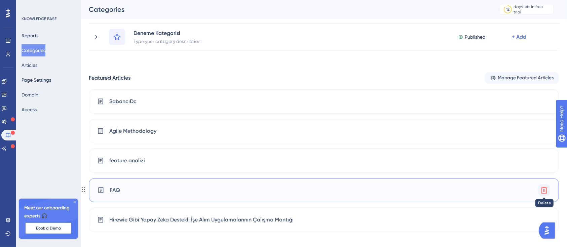
click at [543, 189] on icon at bounding box center [544, 190] width 7 height 7
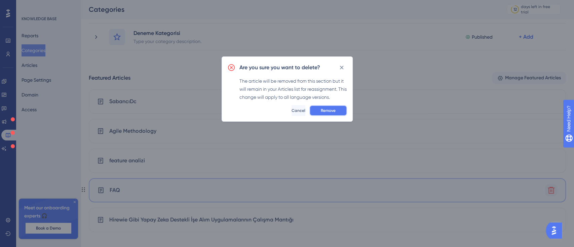
click at [331, 109] on span "Remove" at bounding box center [328, 110] width 15 height 5
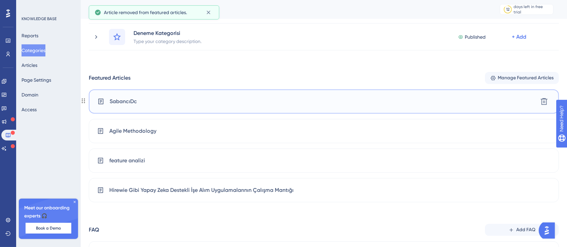
click at [199, 99] on div "SabancıDc Delete" at bounding box center [324, 101] width 470 height 24
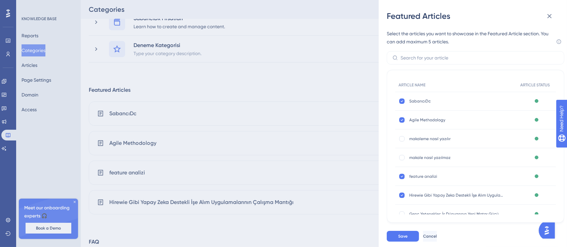
scroll to position [45, 0]
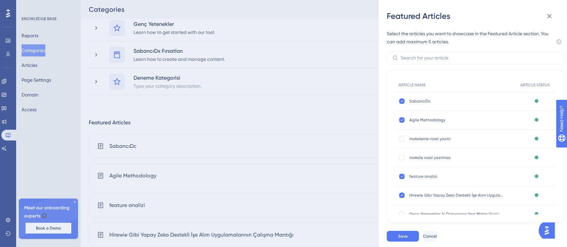
click at [440, 96] on div "SabancıDc SabancıDc" at bounding box center [456, 101] width 94 height 19
click at [428, 100] on span "SabancıDc" at bounding box center [456, 101] width 94 height 5
click at [552, 17] on icon at bounding box center [549, 16] width 8 height 8
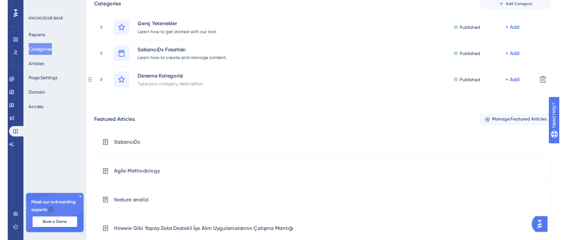
scroll to position [0, 0]
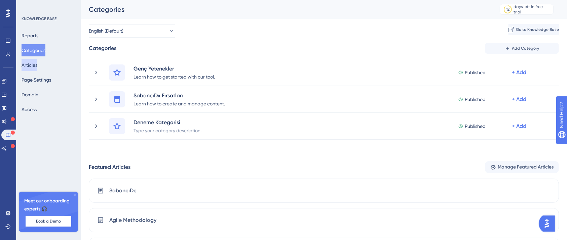
click at [35, 66] on button "Articles" at bounding box center [30, 65] width 16 height 12
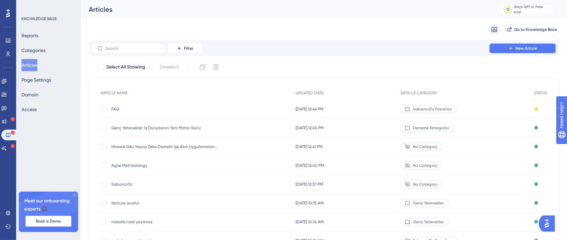
click at [517, 52] on button "New Article" at bounding box center [522, 48] width 67 height 11
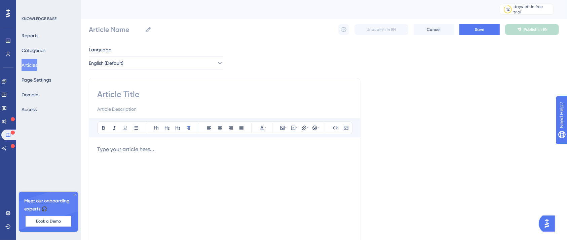
click at [121, 101] on div at bounding box center [224, 101] width 255 height 24
click at [120, 100] on input at bounding box center [224, 94] width 255 height 11
click at [119, 96] on input at bounding box center [224, 94] width 255 height 11
paste input "Hirewie Kurulumu ve İlan Yayınlama"
type input "Hirewie Kurulumu ve İlan Yayınlama"
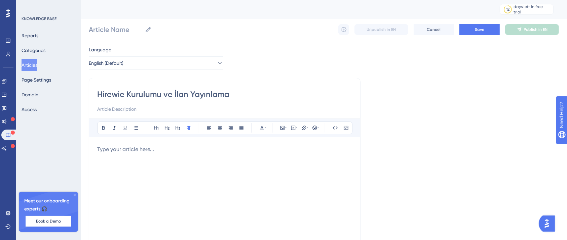
click at [119, 109] on input at bounding box center [224, 109] width 255 height 8
type input "Hirewie Kurulumu ve İlan Yayınlama"
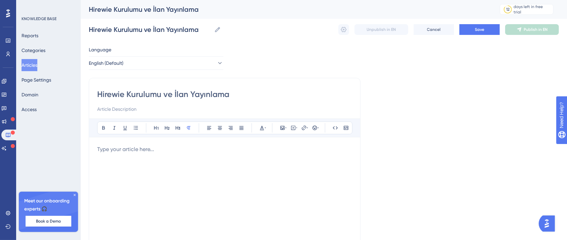
click at [129, 112] on input at bounding box center [224, 109] width 255 height 8
type input "İlan ve Kurulum"
click at [138, 170] on div at bounding box center [224, 220] width 255 height 148
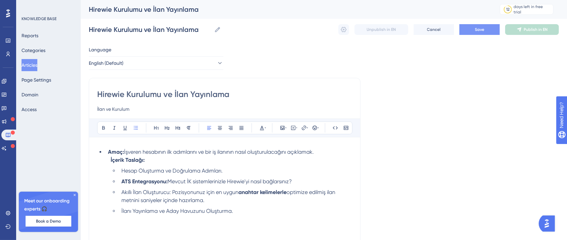
click at [482, 32] on button "Save" at bounding box center [479, 29] width 40 height 11
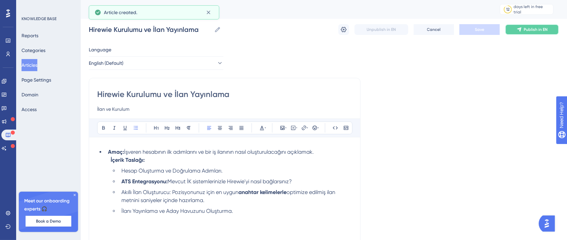
click at [526, 34] on button "Publish in EN" at bounding box center [532, 29] width 54 height 11
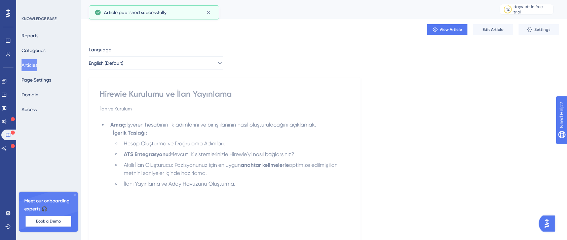
click at [34, 66] on button "Articles" at bounding box center [30, 65] width 16 height 12
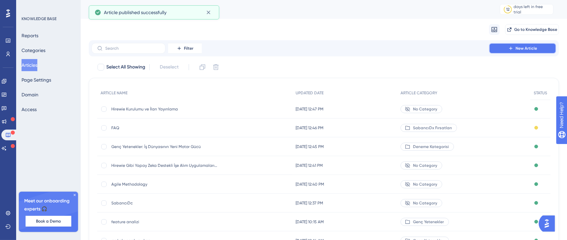
click at [532, 50] on span "New Article" at bounding box center [526, 48] width 22 height 5
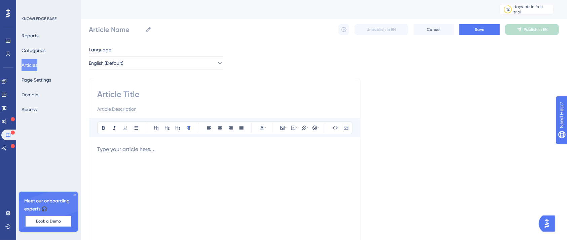
click at [153, 87] on div "Bold Italic Underline Bullet Point Heading 1 Heading 2 Heading 3 Normal Align L…" at bounding box center [225, 190] width 272 height 224
click at [151, 91] on input at bounding box center [224, 94] width 255 height 11
paste input "Aday Skorlama ve Ön Eleme Sürecini Anlama"
type input "Aday Skorlama ve Ön Eleme Sürecini Anlama"
click at [140, 105] on div "Aday Skorlama ve Ön Eleme Sürecini Anlama" at bounding box center [224, 101] width 255 height 24
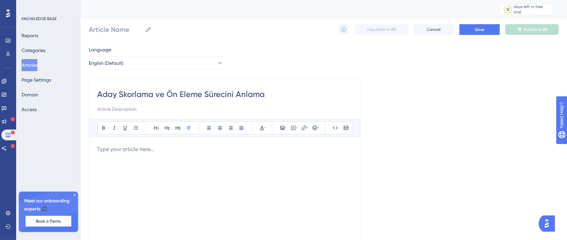
click at [139, 107] on input at bounding box center [224, 109] width 255 height 8
type input "Aday Skorlama ve Ön Eleme Sürecini Anlama"
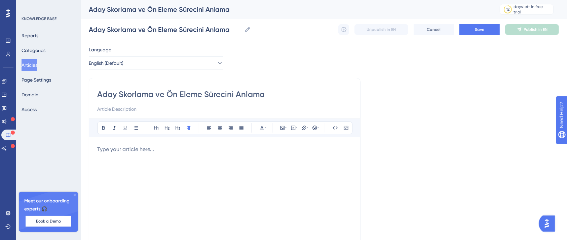
click at [123, 108] on input at bounding box center [224, 109] width 255 height 8
type input "Skorlama ve Ön Eleme"
click at [160, 147] on p at bounding box center [224, 150] width 255 height 8
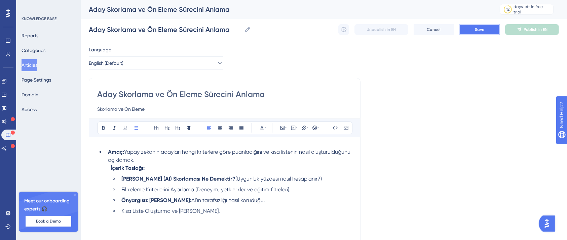
click at [475, 28] on span "Save" at bounding box center [479, 29] width 9 height 5
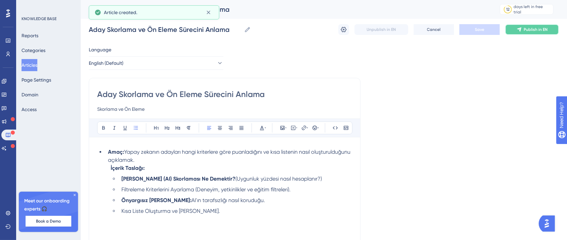
click at [527, 26] on button "Publish in EN" at bounding box center [532, 29] width 54 height 11
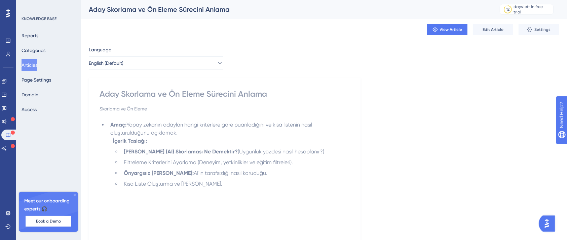
click at [37, 63] on button "Articles" at bounding box center [30, 65] width 16 height 12
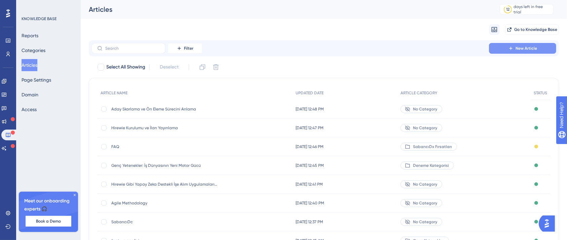
click at [517, 48] on span "New Article" at bounding box center [526, 48] width 22 height 5
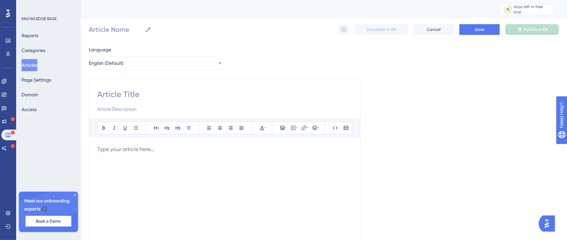
click at [135, 89] on input at bounding box center [224, 94] width 255 height 11
paste input "Video Mülakatları Yönetme ve Değerlendirme Raporları"
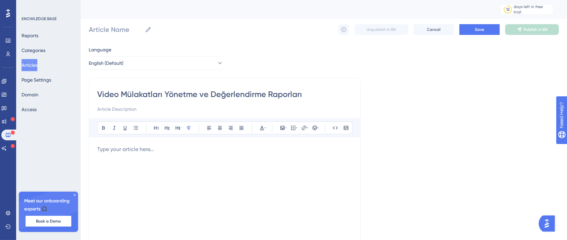
type input "Video Mülakatları Yönetme ve Değerlendirme Raporları"
click at [152, 156] on div at bounding box center [224, 220] width 255 height 148
type input "Video Mülakatları Yönetme ve Değerlendirme Raporları"
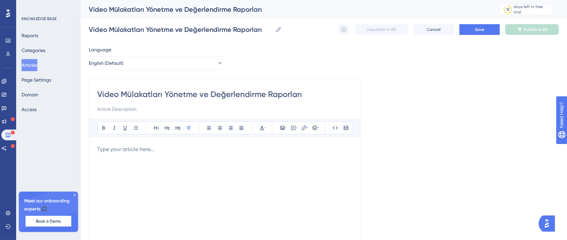
click at [135, 112] on input at bounding box center [224, 109] width 255 height 8
type input "Mülakat ve Değerlendirme"
click at [145, 148] on p at bounding box center [224, 150] width 255 height 8
click at [157, 154] on div at bounding box center [224, 220] width 255 height 148
click at [166, 150] on p at bounding box center [224, 150] width 255 height 8
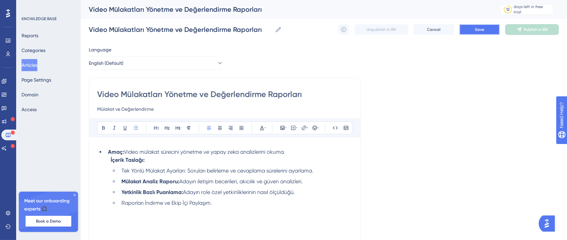
click at [477, 26] on button "Save" at bounding box center [479, 29] width 40 height 11
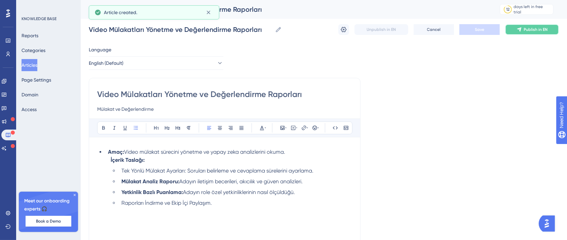
click at [523, 32] on button "Publish in EN" at bounding box center [532, 29] width 54 height 11
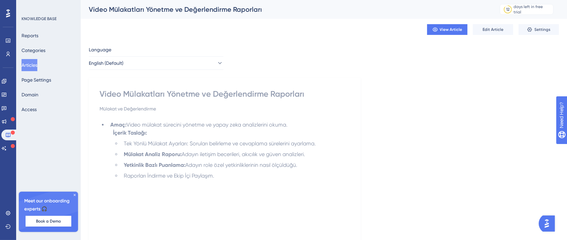
click at [35, 63] on button "Articles" at bounding box center [30, 65] width 16 height 12
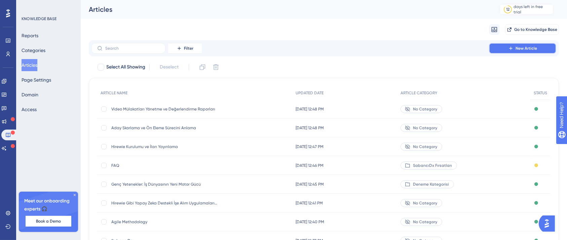
click at [501, 46] on button "New Article" at bounding box center [522, 48] width 67 height 11
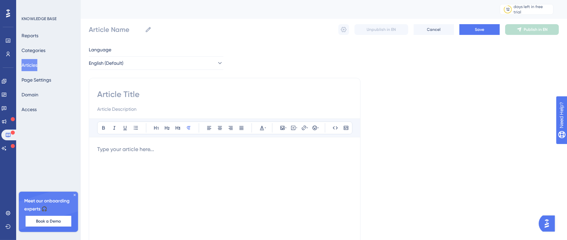
click at [178, 88] on div "Bold Italic Underline Bullet Point Heading 1 Heading 2 Heading 3 Normal Align L…" at bounding box center [225, 190] width 272 height 224
click at [174, 93] on input at bounding box center [224, 94] width 255 height 11
paste input "Gamification (Oyunlaştırma) Nedir?"
type input "Gamification (Oyunlaştırma) Nedir?"
click at [147, 110] on input at bounding box center [224, 109] width 255 height 8
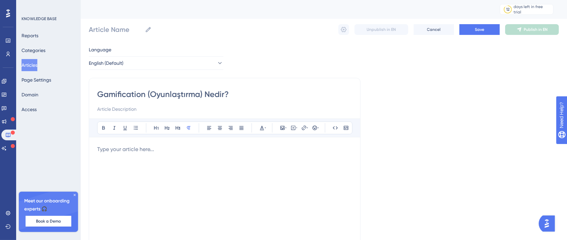
type input "Gamification (Oyunlaştırma) Nedir?"
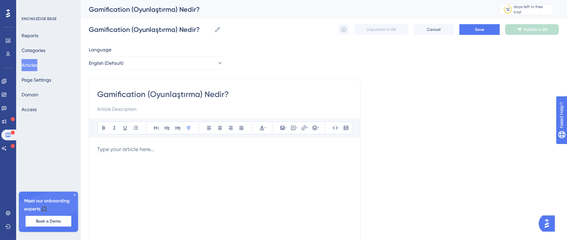
click at [179, 138] on div "Bold Italic Underline Bullet Point Heading 1 Heading 2 Heading 3 Normal Align L…" at bounding box center [224, 206] width 255 height 175
click at [176, 145] on div "Bold Italic Underline Bullet Point Heading 1 Heading 2 Heading 3 Normal Align L…" at bounding box center [224, 206] width 255 height 175
click at [168, 147] on p at bounding box center [224, 150] width 255 height 8
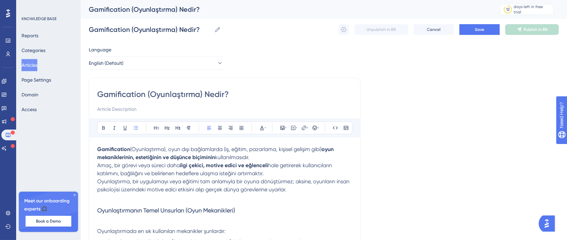
click at [127, 104] on div "Gamification (Oyunlaştırma) Nedir?" at bounding box center [224, 101] width 255 height 24
click at [127, 108] on input at bounding box center [224, 109] width 255 height 8
click at [191, 110] on input "Gamification Temelleri" at bounding box center [224, 109] width 255 height 8
type input "Gamification Temelleri ve Hirewie"
click at [474, 26] on button "Save" at bounding box center [479, 29] width 40 height 11
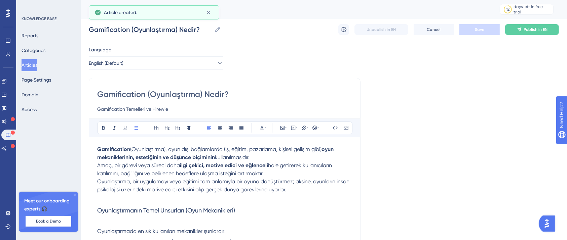
click at [37, 69] on button "Articles" at bounding box center [30, 65] width 16 height 12
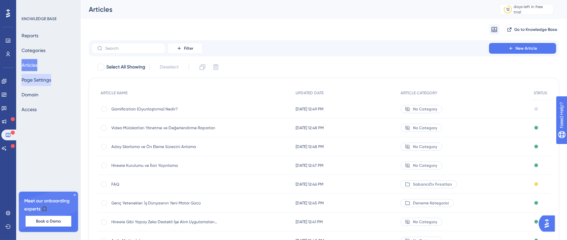
click at [43, 83] on button "Page Settings" at bounding box center [37, 80] width 30 height 12
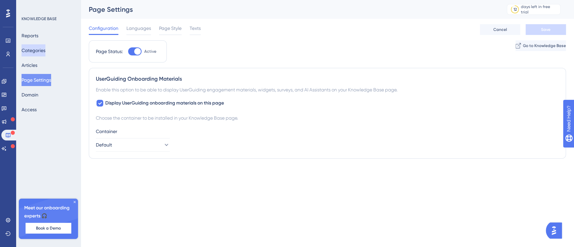
click at [40, 53] on button "Categories" at bounding box center [34, 50] width 24 height 12
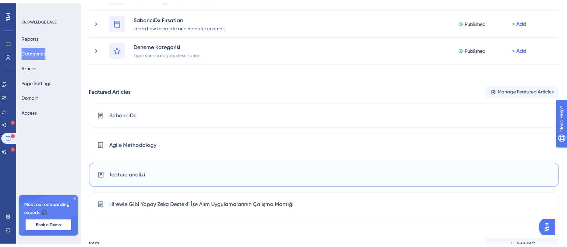
scroll to position [134, 0]
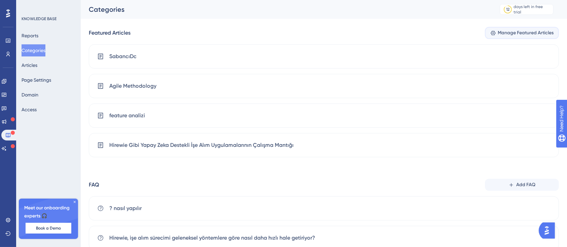
click at [504, 35] on span "Manage Featured Articles" at bounding box center [526, 33] width 56 height 8
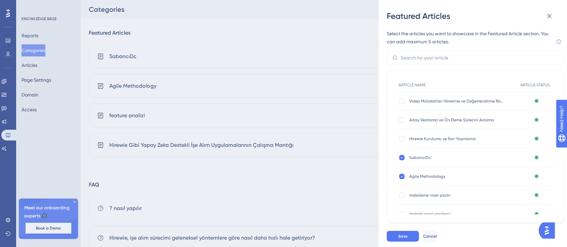
click at [398, 98] on div "Video Mülakatları Yönetme ve Değerlendirme Raporları Video Mülakatları Yönetme …" at bounding box center [456, 101] width 122 height 19
click at [399, 116] on div "Aday Skorlama ve Ön Eleme Sürecini Anlama Aday Skorlama ve Ön Eleme Sürecini An…" at bounding box center [456, 120] width 122 height 19
click at [400, 122] on div at bounding box center [401, 120] width 7 height 7
checkbox input "true"
click at [401, 133] on div "You can add maximum 5 articles as featured articles. Hirewie Kurulumu ve İlan Y…" at bounding box center [456, 138] width 122 height 19
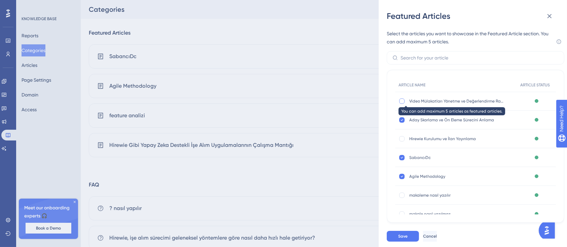
click at [404, 99] on div at bounding box center [401, 101] width 5 height 5
click at [403, 99] on div at bounding box center [401, 101] width 5 height 5
click at [400, 135] on div "You can add maximum 5 articles as featured articles. Hirewie Kurulumu ve İlan Y…" at bounding box center [456, 138] width 122 height 19
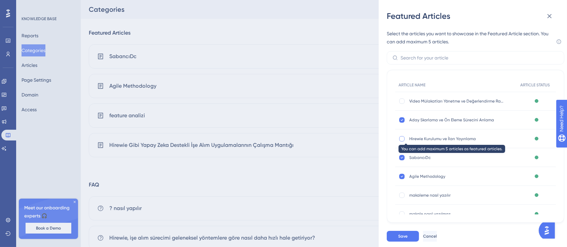
click at [402, 136] on div at bounding box center [401, 138] width 5 height 5
click at [403, 102] on div at bounding box center [401, 101] width 5 height 5
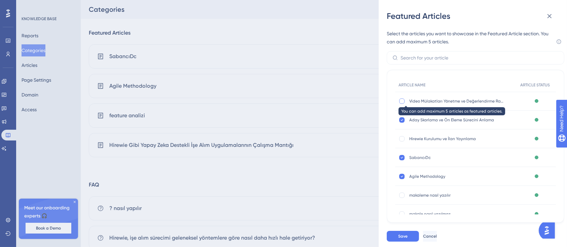
click at [403, 102] on div at bounding box center [401, 101] width 5 height 5
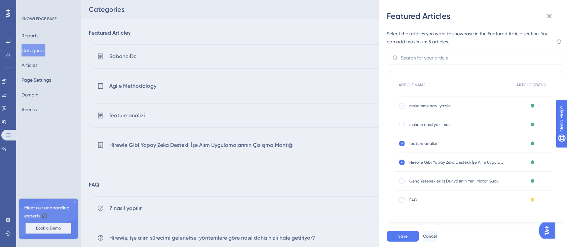
scroll to position [0, 0]
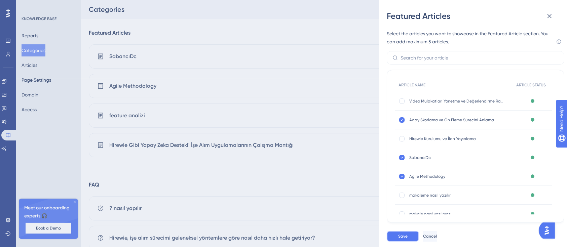
click at [403, 235] on span "Save" at bounding box center [402, 236] width 9 height 5
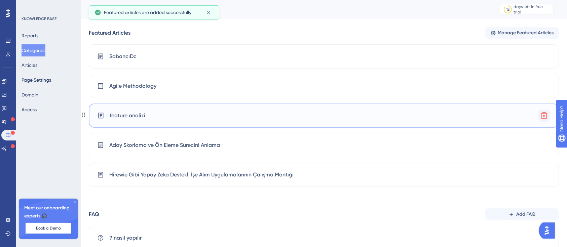
click at [543, 118] on icon at bounding box center [544, 115] width 7 height 7
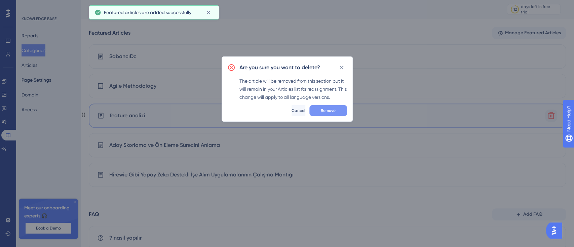
click at [338, 112] on button "Remove" at bounding box center [328, 110] width 38 height 11
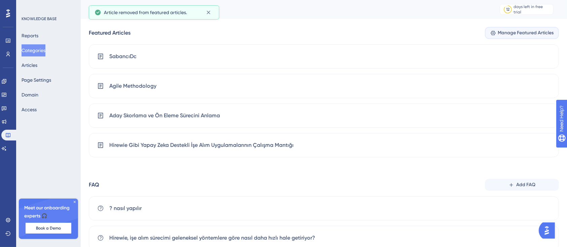
click at [515, 36] on span "Manage Featured Articles" at bounding box center [526, 33] width 56 height 8
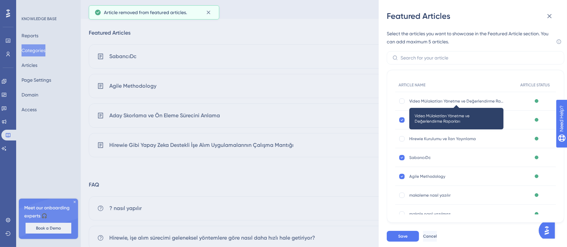
click at [426, 103] on span "Video Mülakatları Yönetme ve Değerlendirme Raporları" at bounding box center [456, 101] width 94 height 5
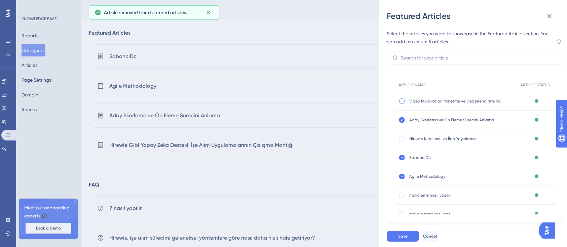
click at [403, 102] on div at bounding box center [401, 101] width 5 height 5
checkbox input "true"
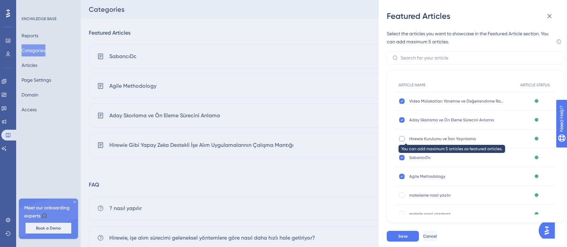
click at [402, 138] on div at bounding box center [401, 138] width 5 height 5
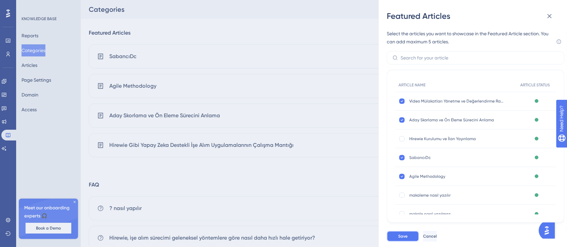
click at [403, 233] on button "Save" at bounding box center [403, 236] width 32 height 11
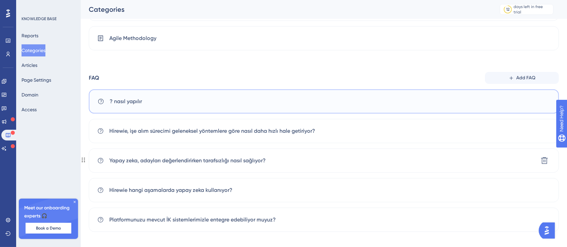
scroll to position [277, 0]
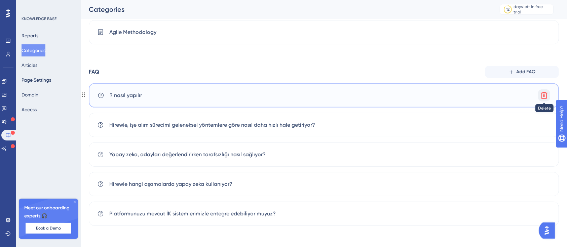
click at [548, 95] on icon at bounding box center [544, 95] width 8 height 8
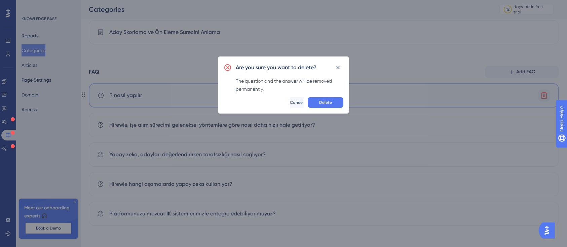
scroll to position [218, 0]
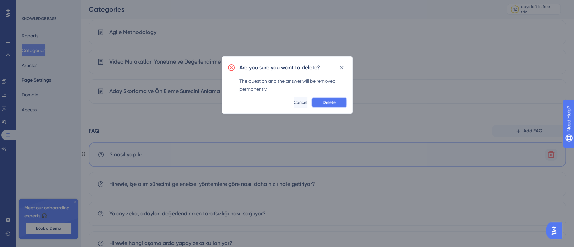
click at [337, 100] on button "Delete" at bounding box center [329, 102] width 36 height 11
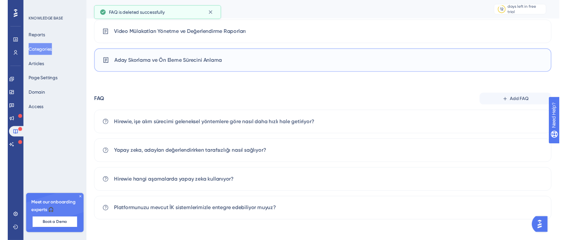
scroll to position [0, 0]
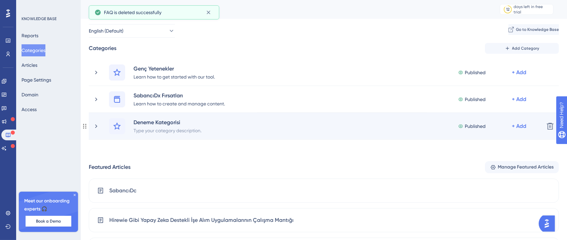
click at [522, 130] on div "Published + Add" at bounding box center [493, 126] width 70 height 16
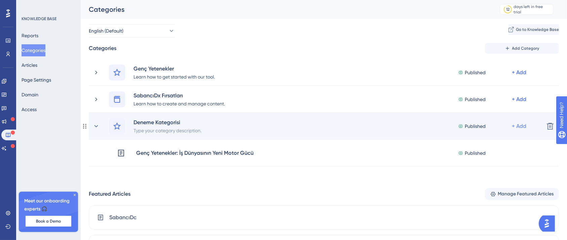
click at [522, 123] on div "+ Add" at bounding box center [519, 126] width 14 height 8
click at [493, 157] on span "Add Articles" at bounding box center [482, 158] width 26 height 8
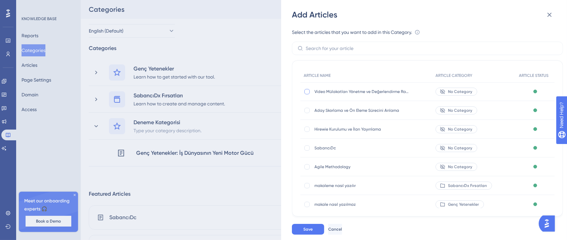
click at [304, 94] on div at bounding box center [307, 91] width 7 height 7
checkbox input "true"
click at [306, 111] on div at bounding box center [306, 110] width 5 height 5
checkbox input "true"
click at [305, 126] on div at bounding box center [307, 129] width 7 height 7
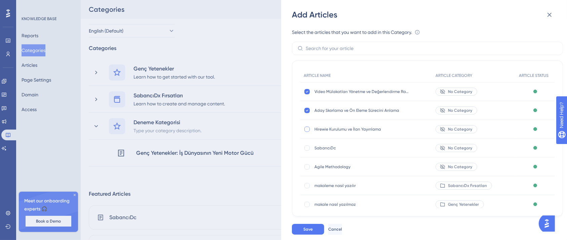
checkbox input "true"
click at [310, 232] on span "Save" at bounding box center [307, 229] width 9 height 5
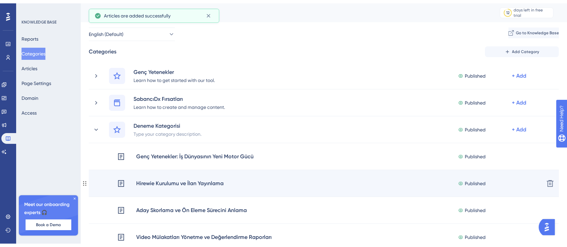
scroll to position [45, 0]
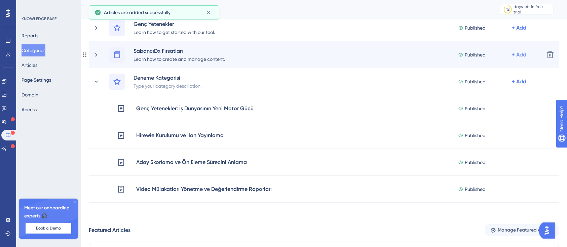
click at [517, 53] on div "+ Add" at bounding box center [519, 55] width 14 height 8
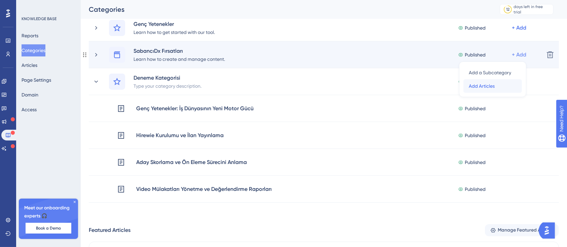
click at [491, 83] on span "Add Articles" at bounding box center [482, 86] width 26 height 8
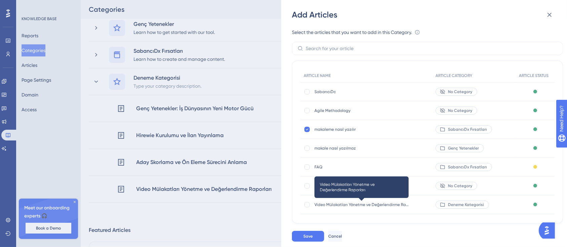
click at [350, 206] on span "Video Mülakatları Yönetme ve Değerlendirme Raporları" at bounding box center [361, 204] width 94 height 5
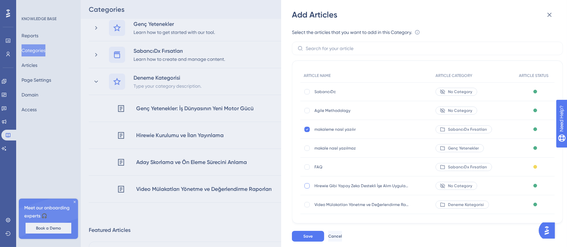
click at [320, 189] on div "Hirewie Gibi Yapay Zeka Destekli İşe Alım Uygulamalarının Çalışma Mantığı Hirew…" at bounding box center [361, 186] width 94 height 19
click at [307, 168] on div at bounding box center [306, 166] width 5 height 5
checkbox input "true"
click at [309, 205] on div at bounding box center [306, 204] width 5 height 5
checkbox input "true"
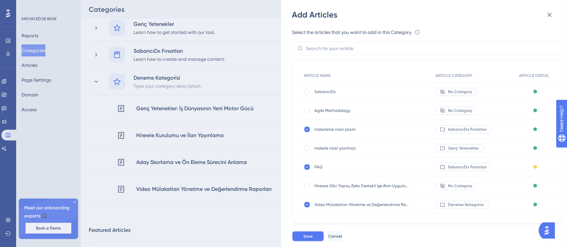
click at [313, 233] on button "Save" at bounding box center [308, 236] width 32 height 11
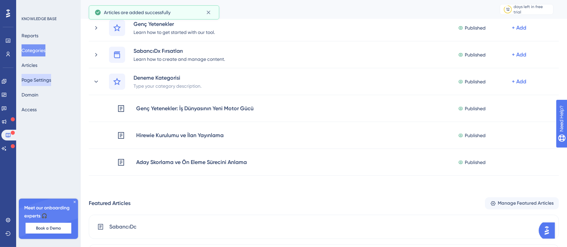
click at [31, 80] on button "Page Settings" at bounding box center [37, 80] width 30 height 12
